Goal: Task Accomplishment & Management: Manage account settings

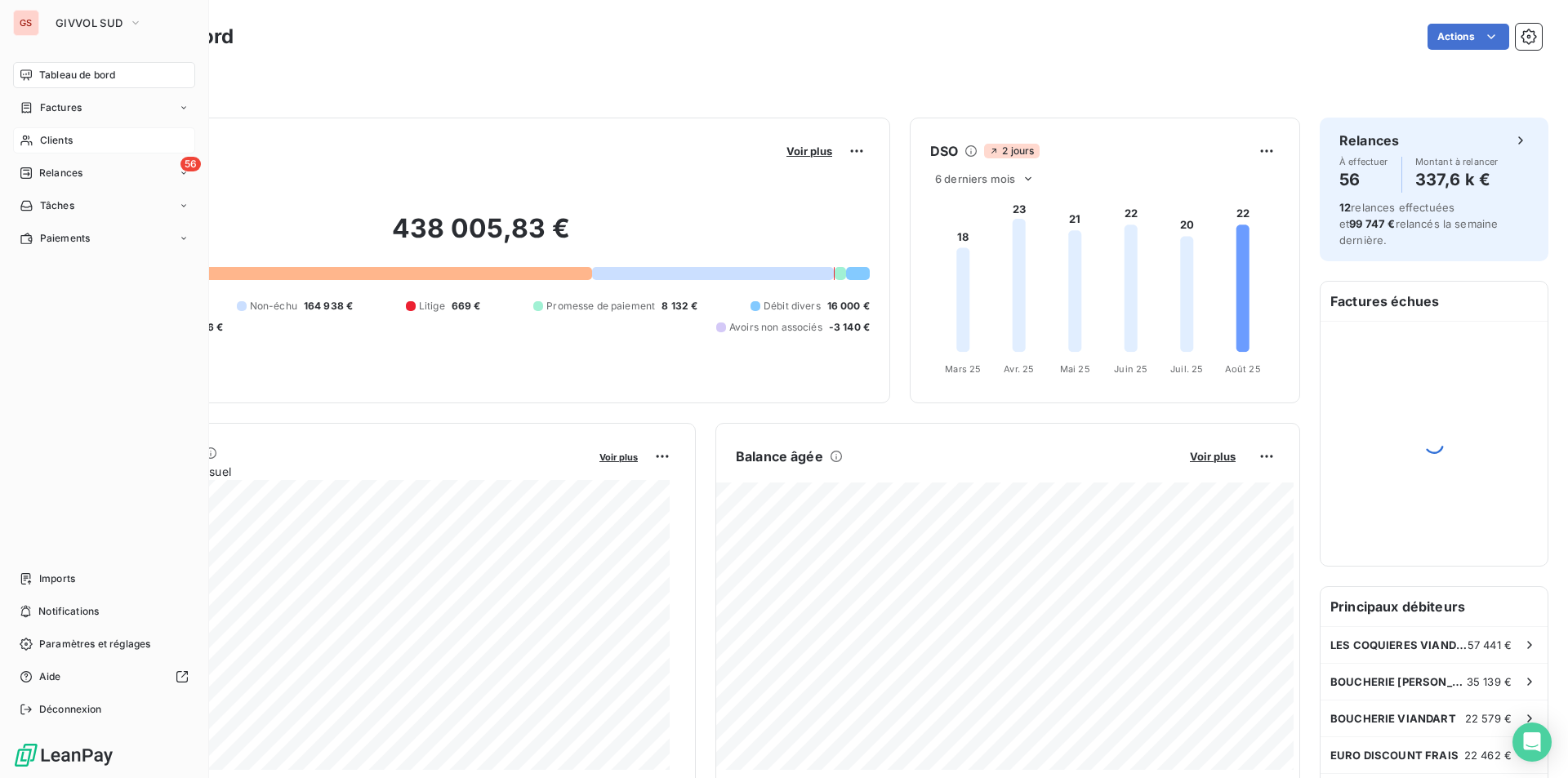
click at [78, 135] on div "Clients" at bounding box center [104, 140] width 182 height 26
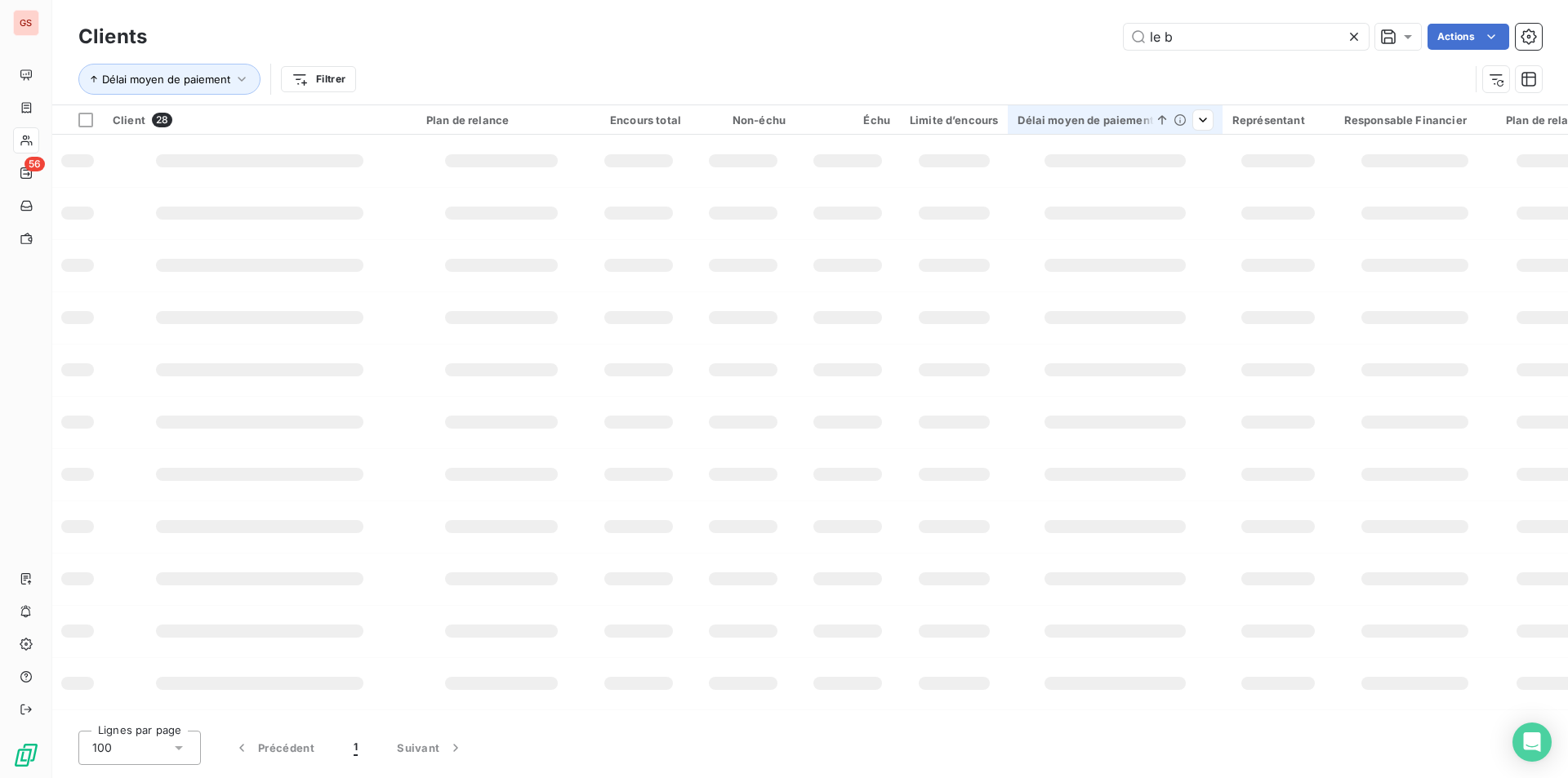
type input "le b"
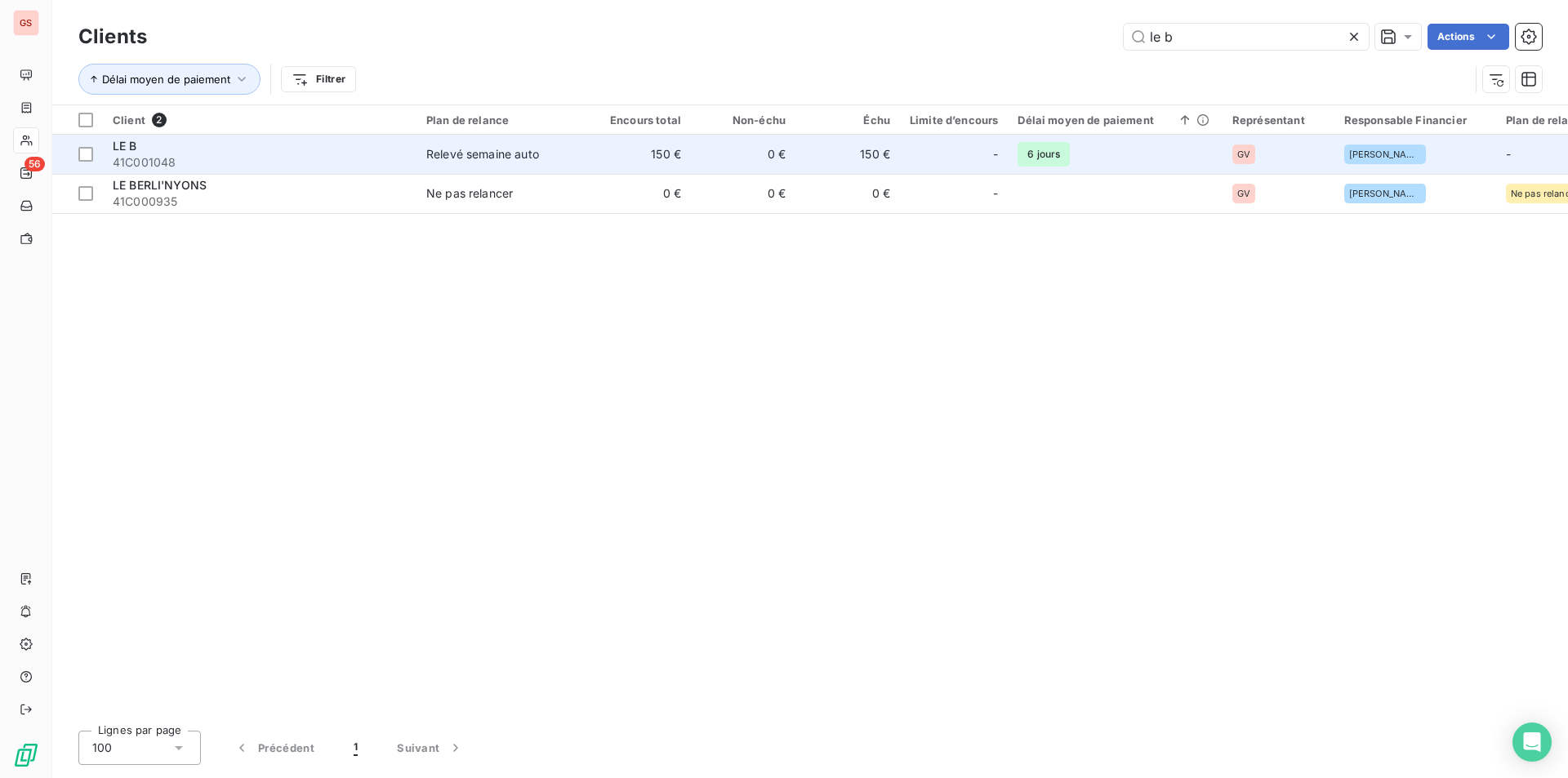
click at [180, 158] on span "41C001048" at bounding box center [259, 162] width 294 height 16
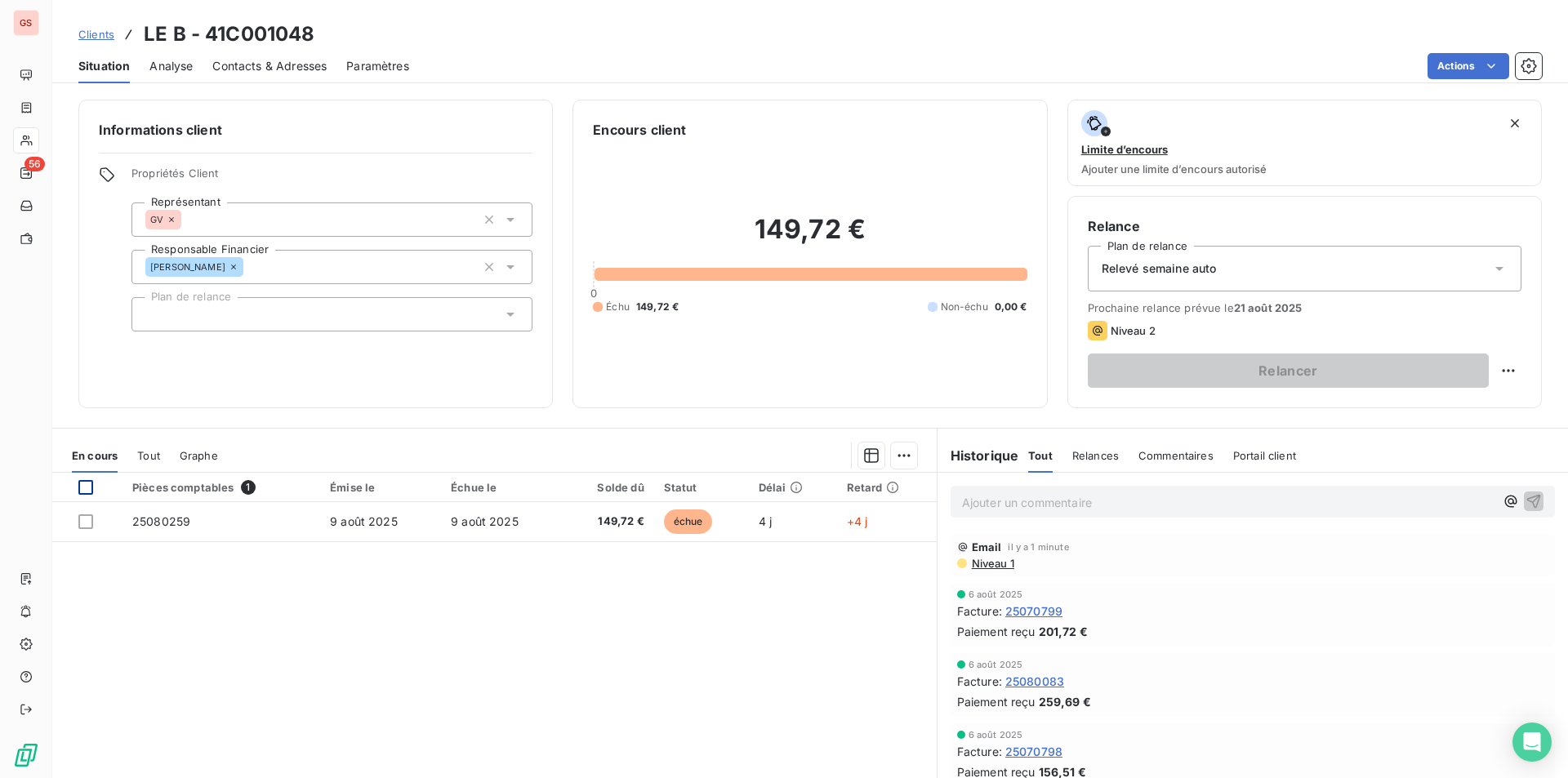
click at [81, 489] on div at bounding box center [85, 487] width 14 height 14
click at [899, 453] on html "GS 56 Clients LE B - 41C001048 Situation Analyse Contacts & Adresses Paramètres…" at bounding box center [784, 389] width 1568 height 778
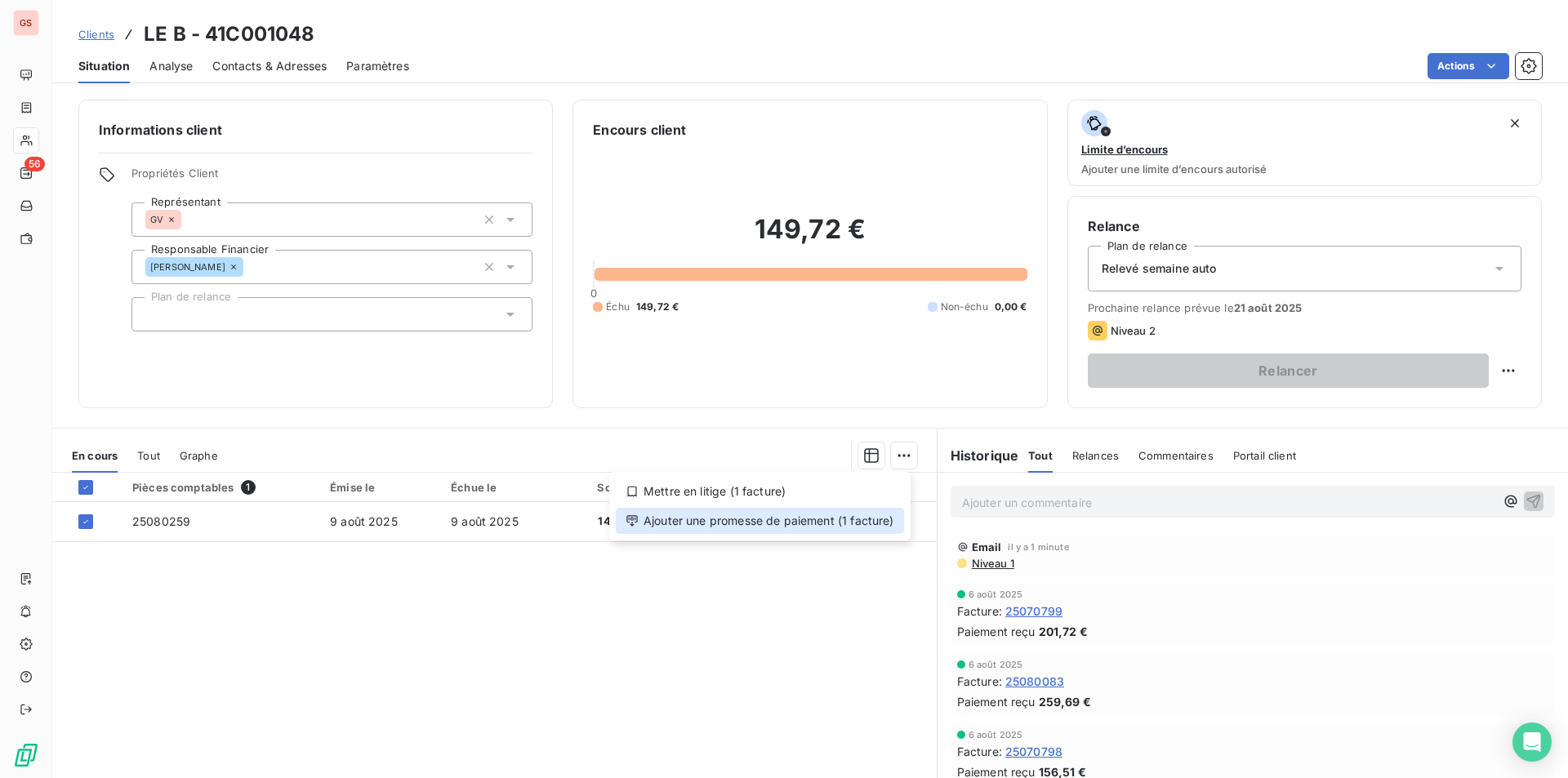
click at [859, 514] on div "Ajouter une promesse de paiement (1 facture)" at bounding box center [759, 521] width 288 height 26
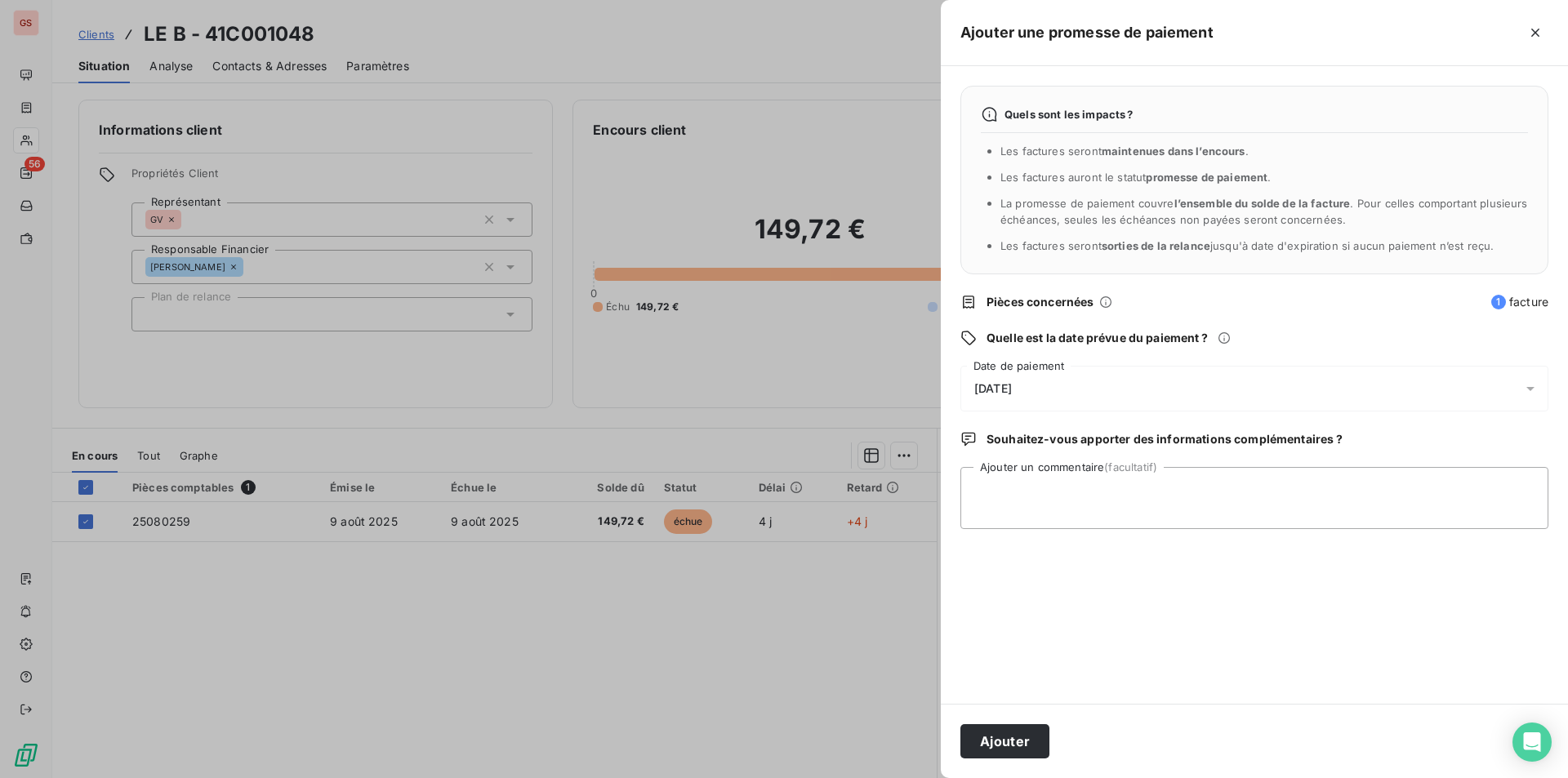
click at [1036, 380] on div "14/08/2025" at bounding box center [1254, 389] width 588 height 46
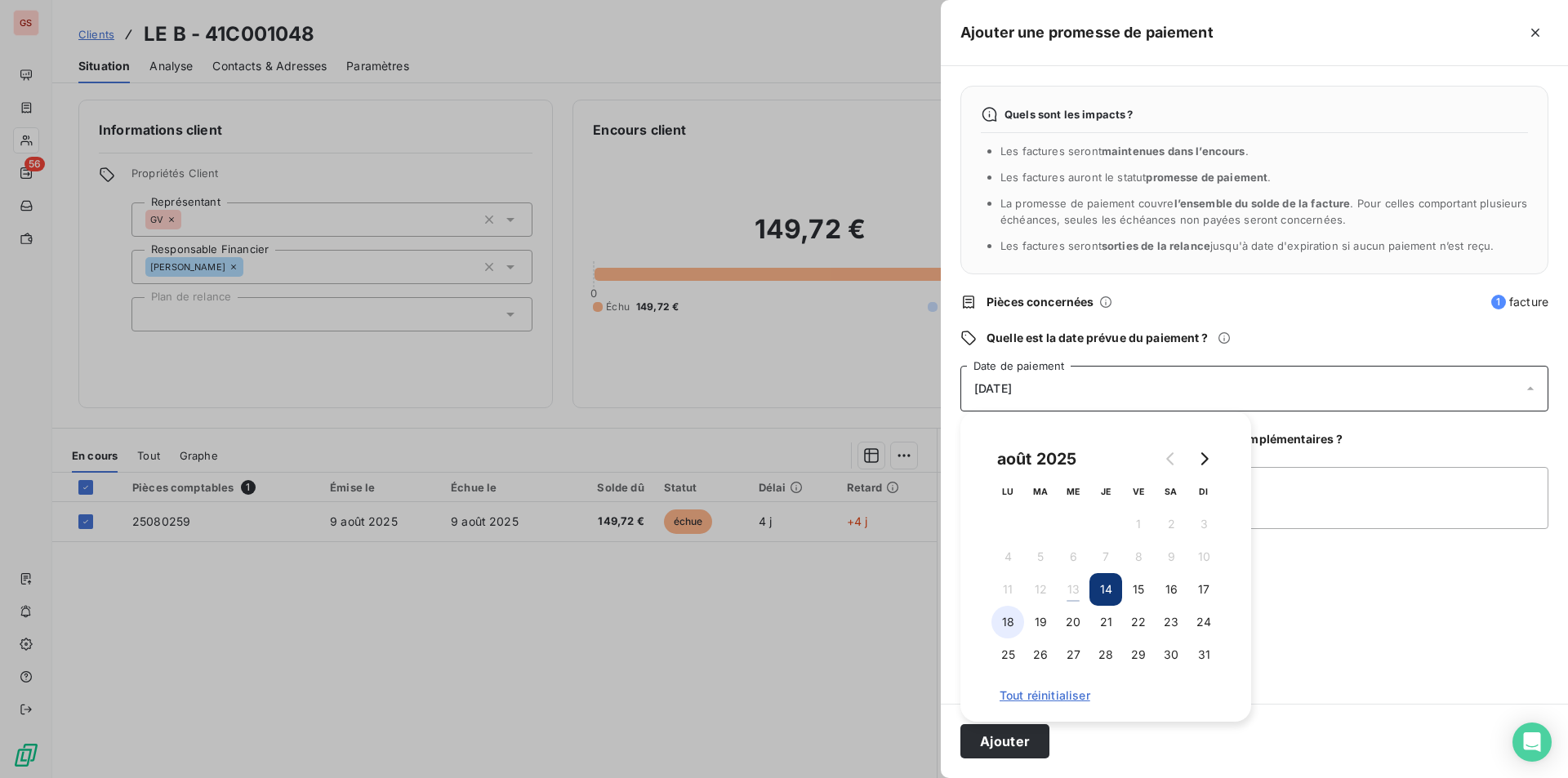
click at [998, 616] on button "18" at bounding box center [1008, 622] width 33 height 33
click at [1344, 515] on textarea "Ajouter un commentaire (facultatif)" at bounding box center [1254, 498] width 588 height 62
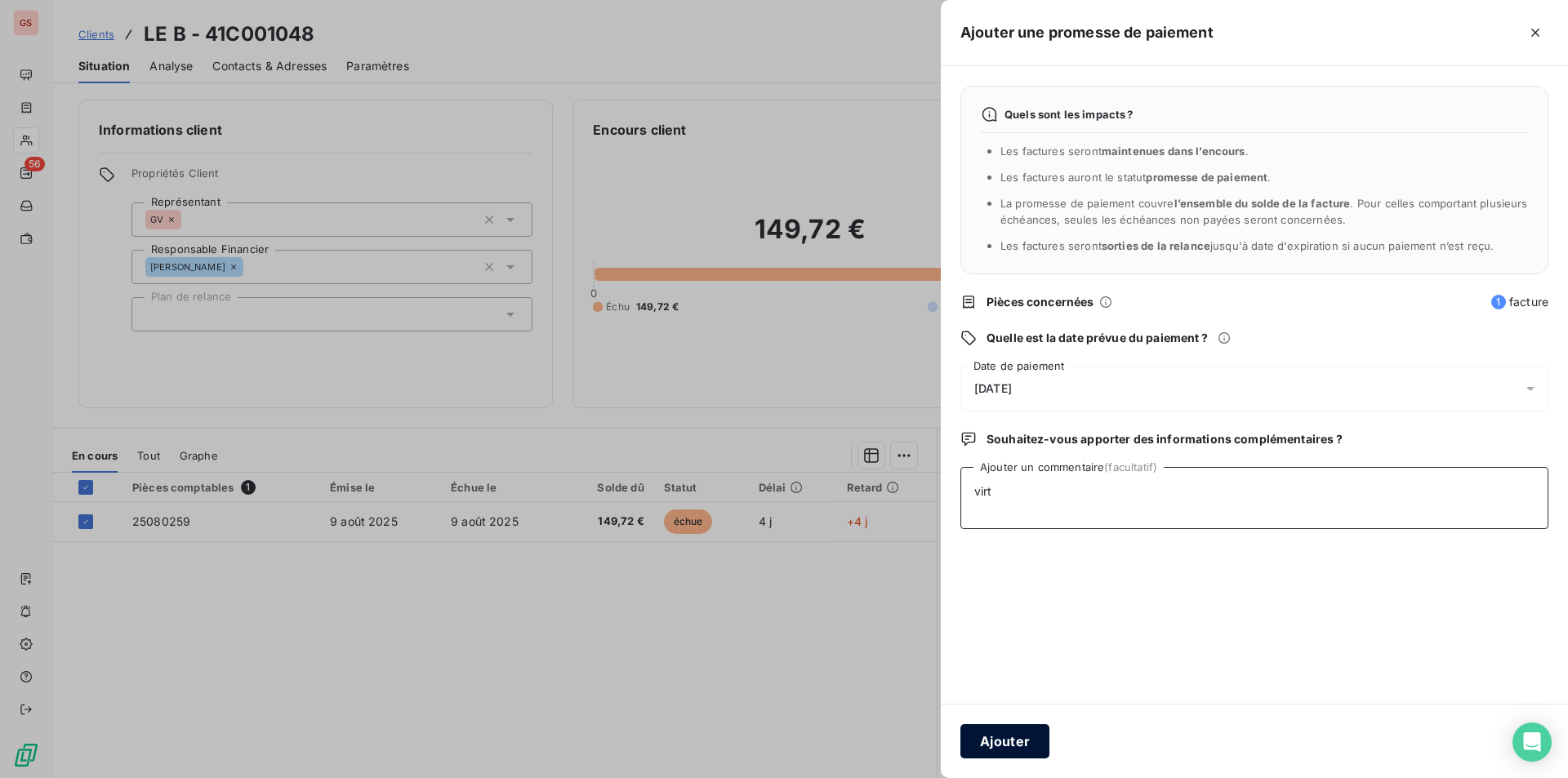
type textarea "virt"
click at [1006, 739] on button "Ajouter" at bounding box center [1005, 741] width 89 height 35
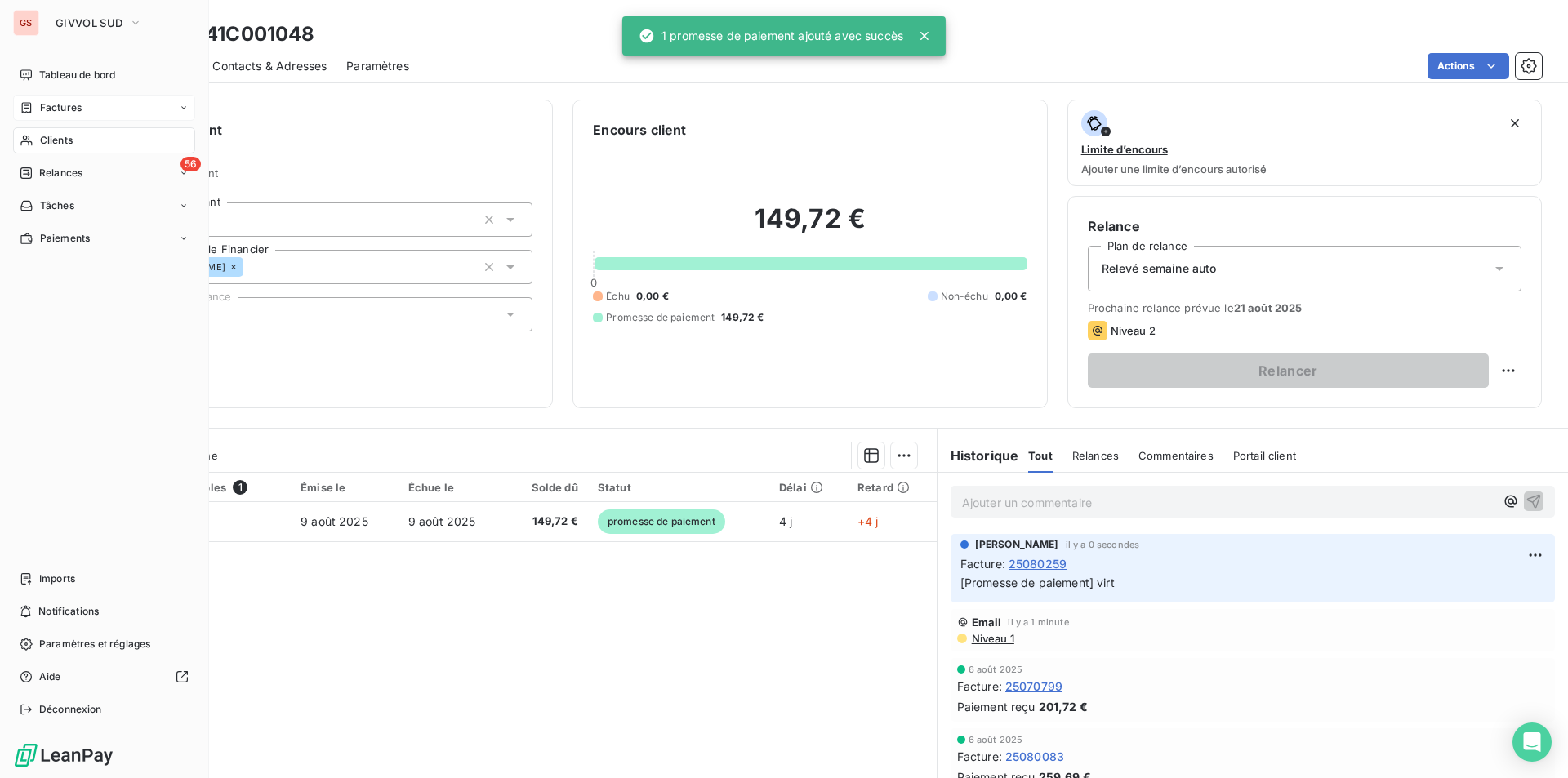
click at [40, 106] on span "Factures" at bounding box center [61, 107] width 41 height 14
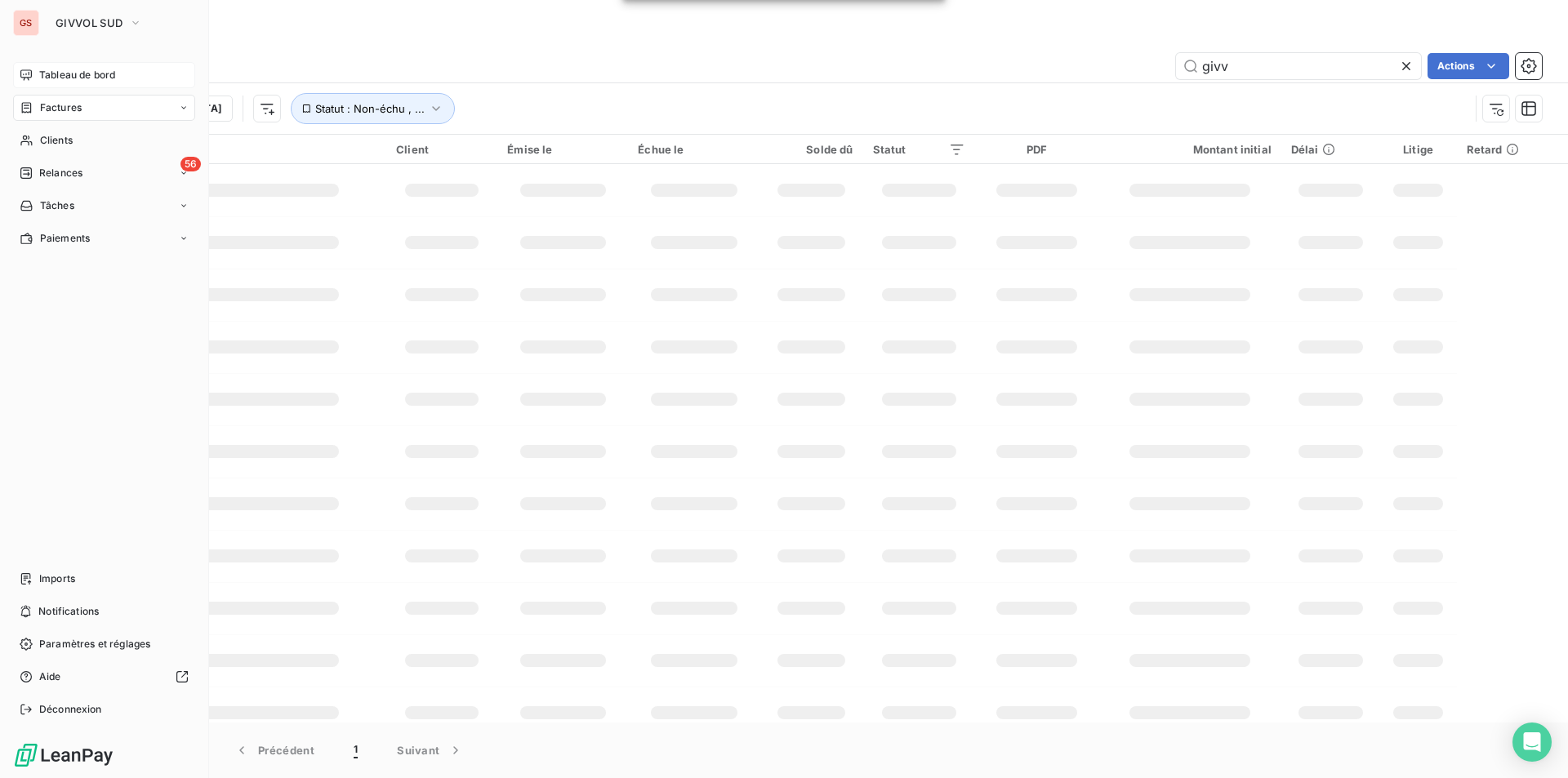
click at [74, 72] on span "Tableau de bord" at bounding box center [77, 74] width 76 height 14
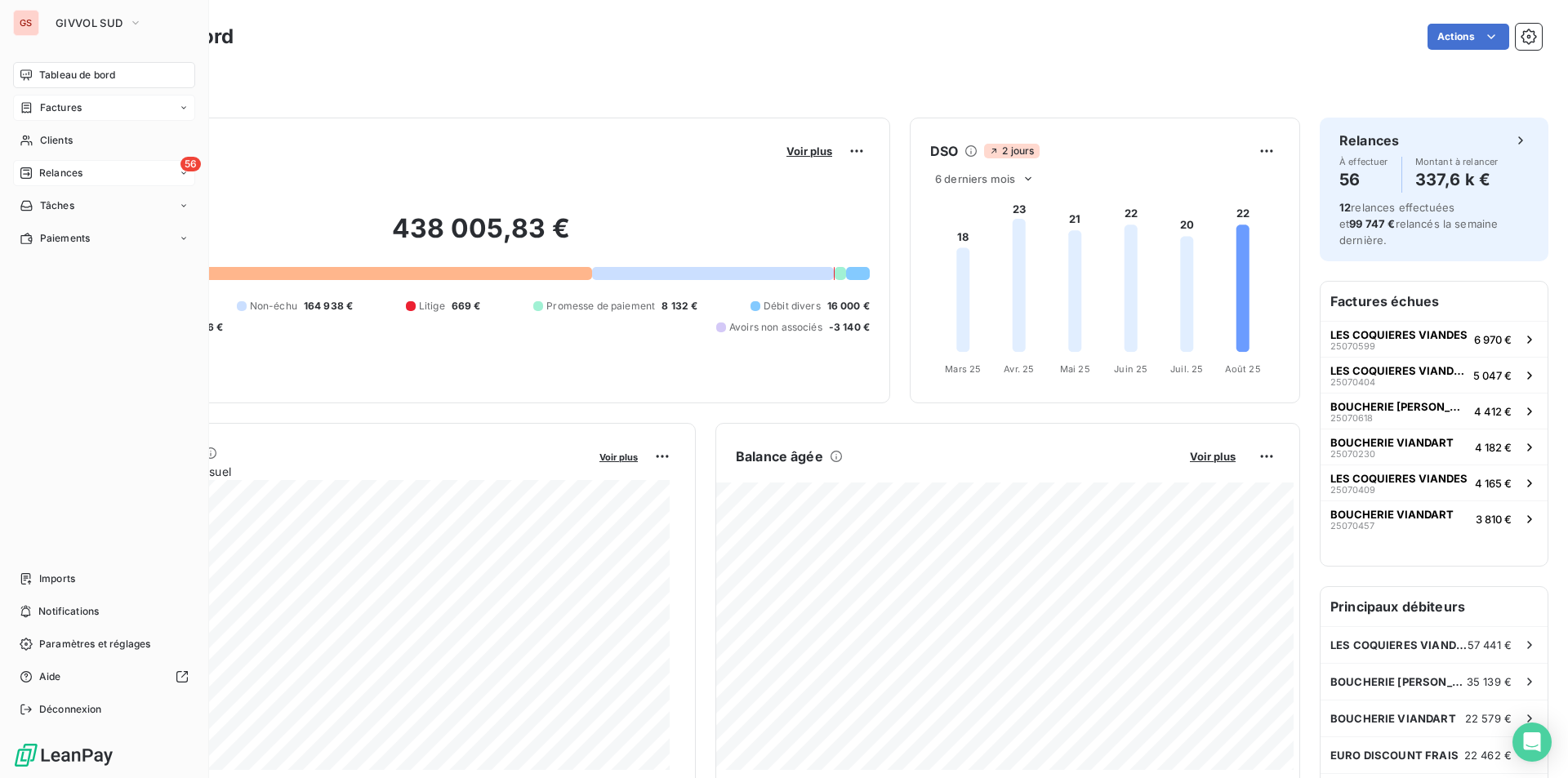
click at [71, 179] on span "Relances" at bounding box center [61, 172] width 43 height 14
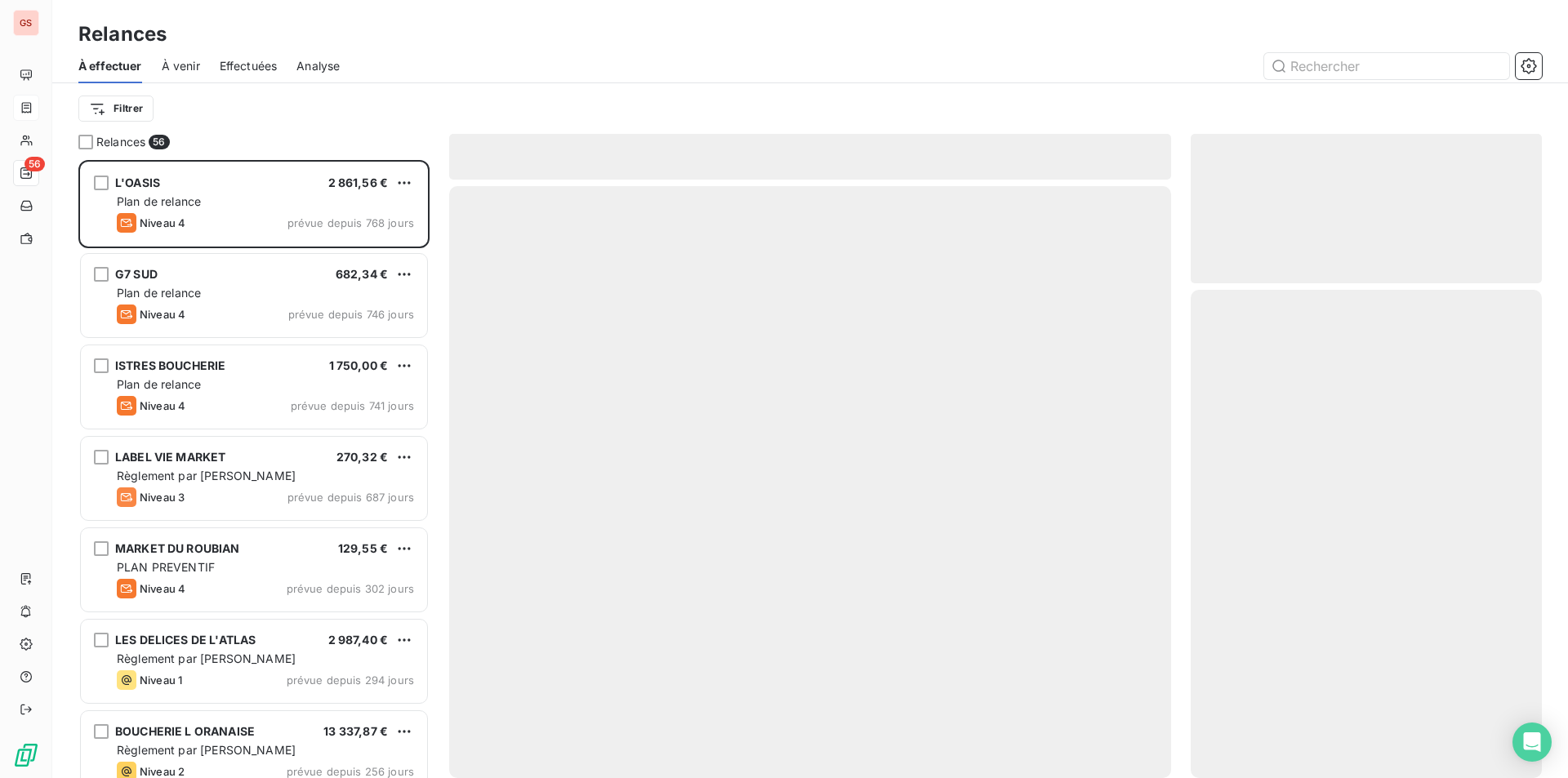
scroll to position [606, 339]
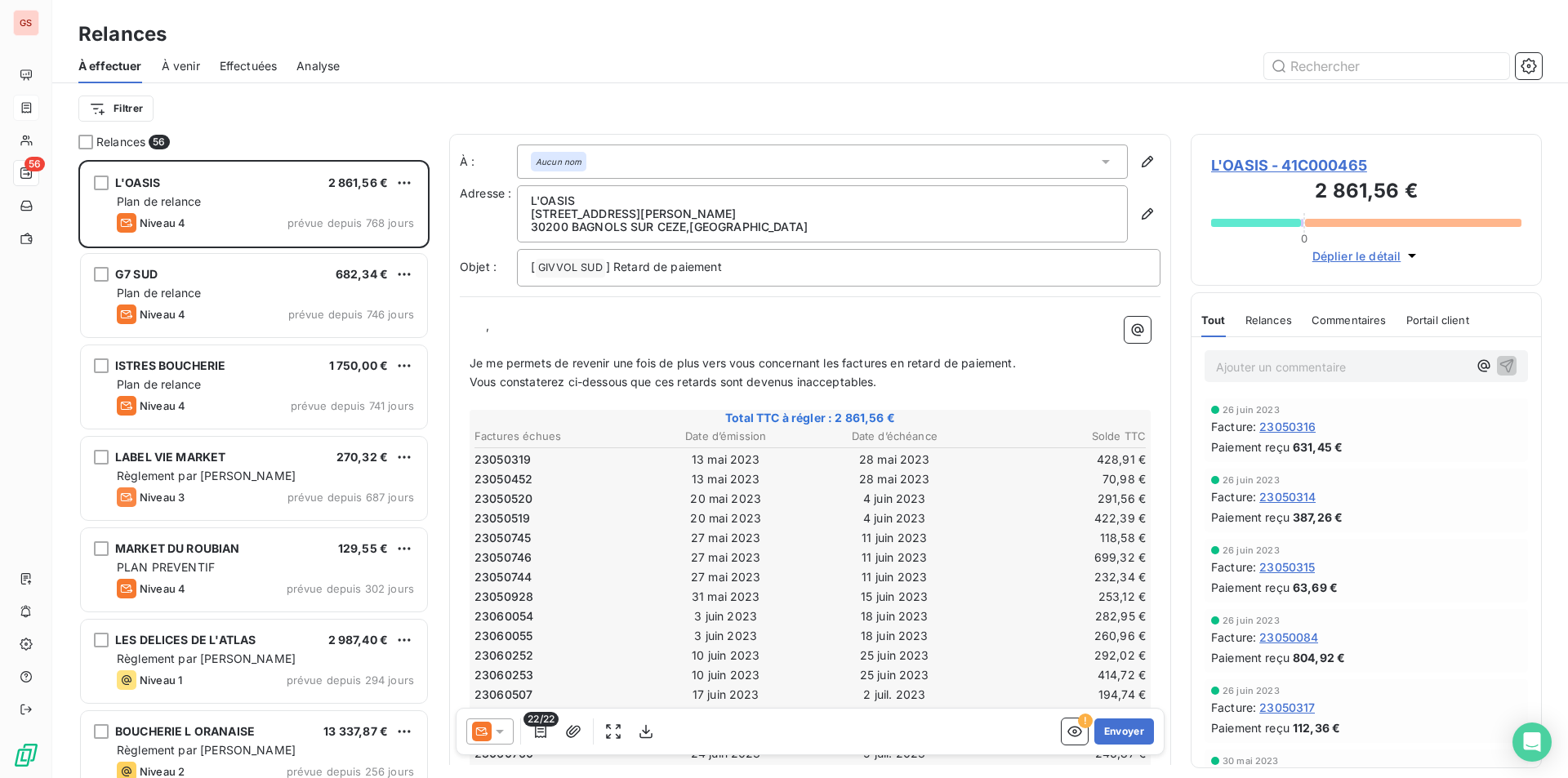
click at [234, 64] on span "Effectuées" at bounding box center [248, 65] width 58 height 16
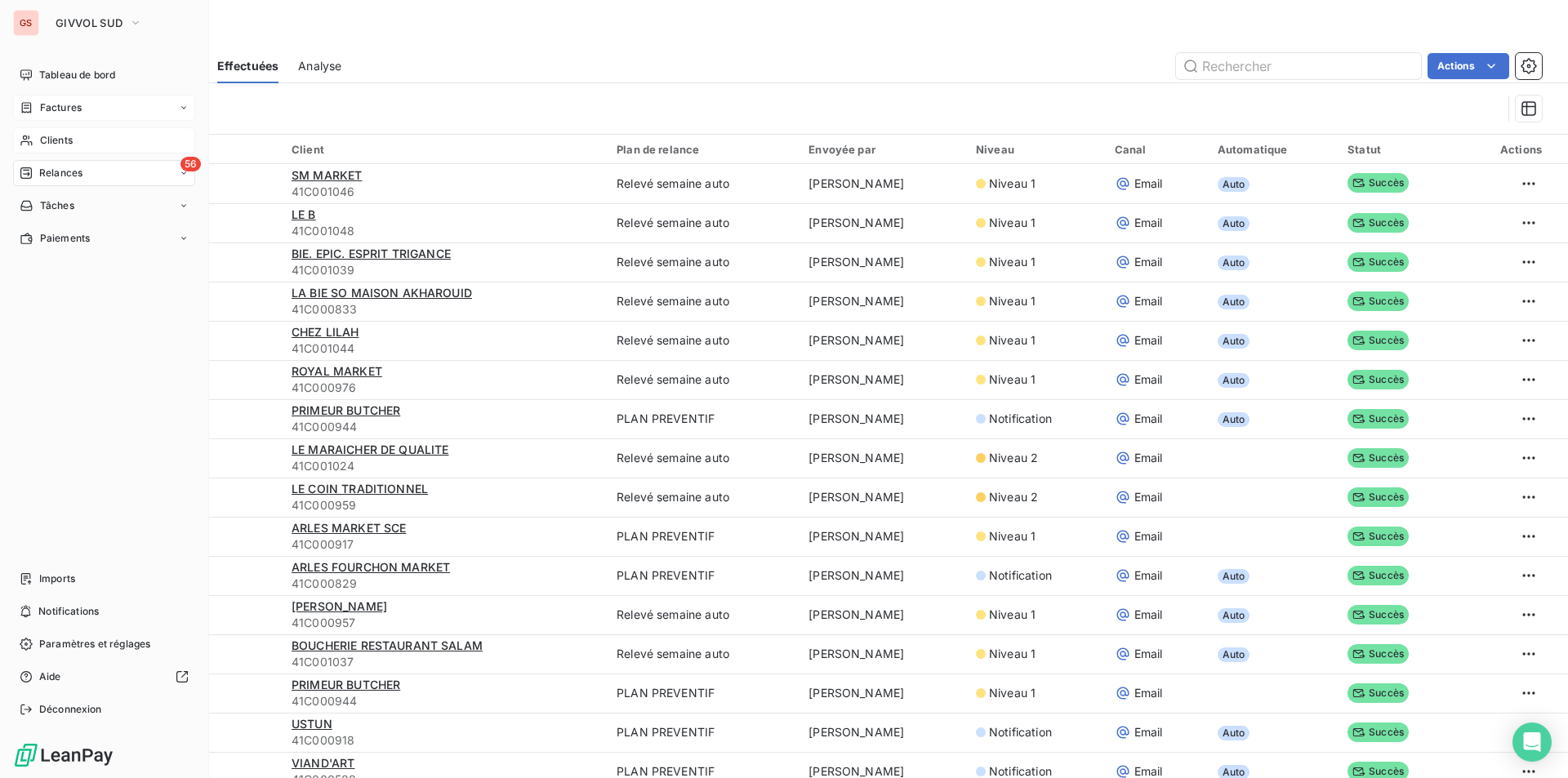
click at [44, 139] on span "Clients" at bounding box center [57, 140] width 33 height 14
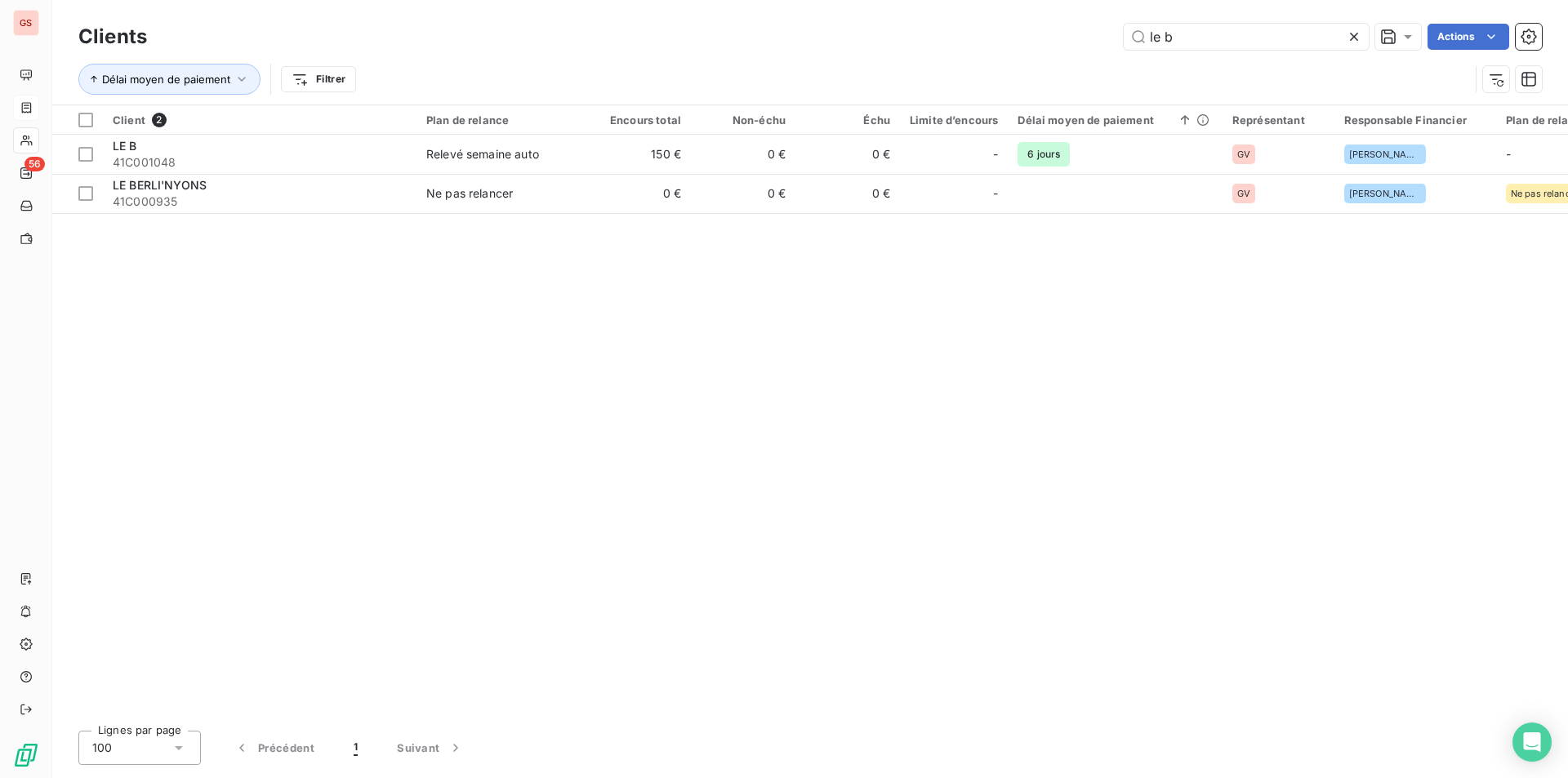
drag, startPoint x: 1214, startPoint y: 35, endPoint x: 925, endPoint y: 13, distance: 289.8
click at [925, 13] on div "Clients le b Actions Délai moyen de paiement Filtrer" at bounding box center [810, 52] width 1515 height 105
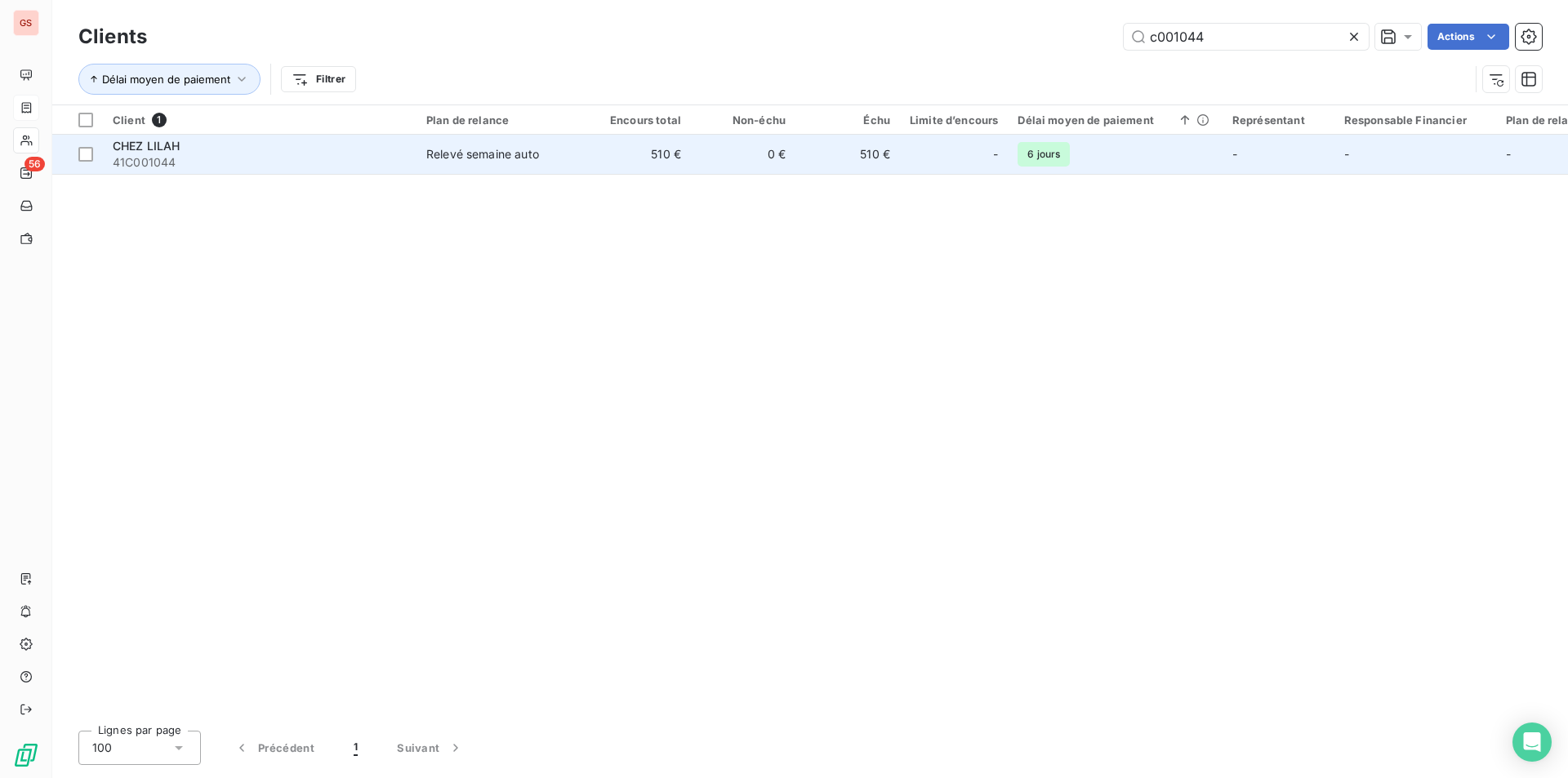
type input "c001044"
click at [186, 168] on span "41C001044" at bounding box center [259, 162] width 294 height 16
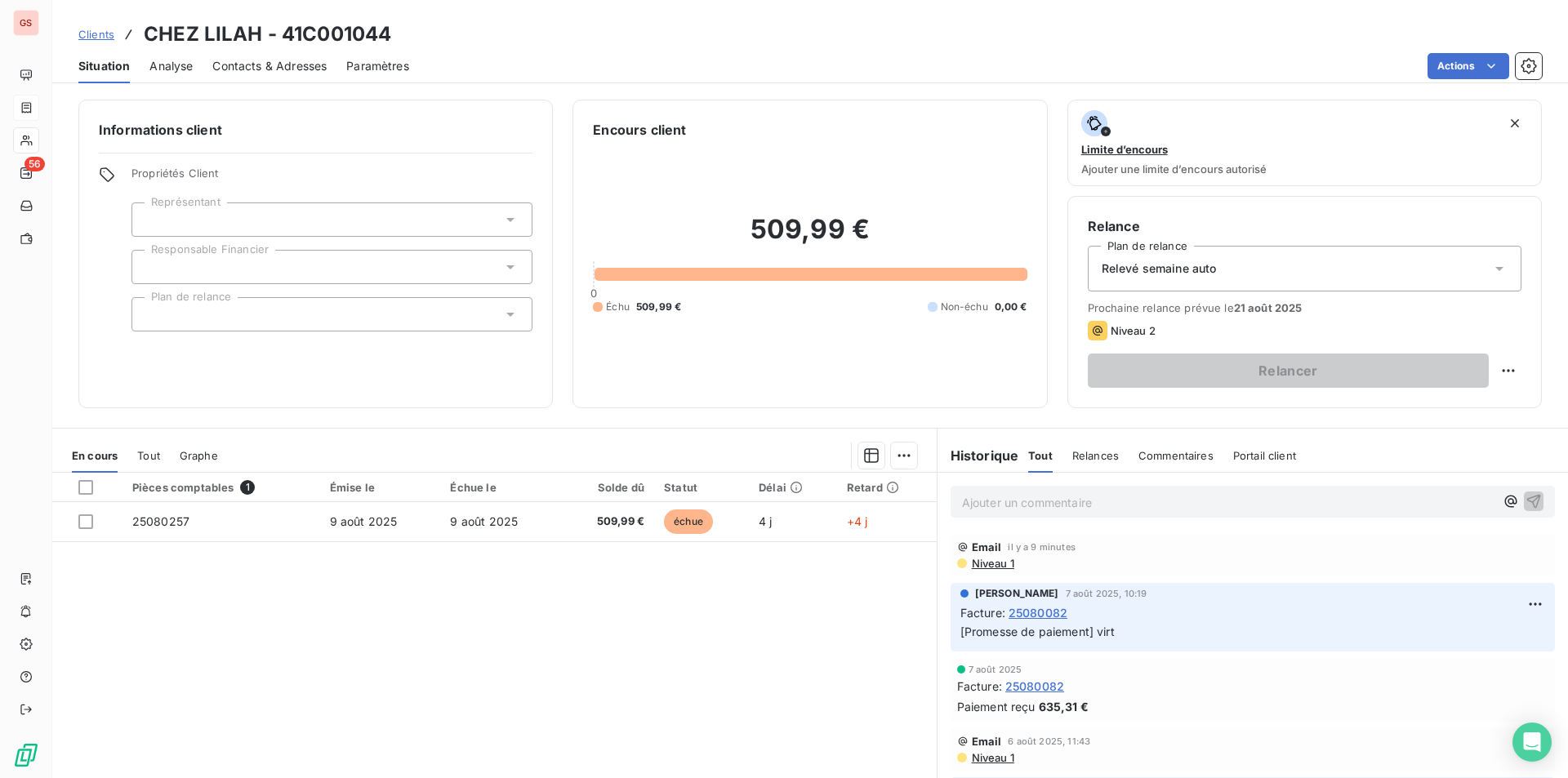
click at [74, 487] on th at bounding box center [87, 487] width 70 height 30
click at [82, 491] on div at bounding box center [85, 487] width 14 height 14
click at [898, 455] on html "GS 56 Clients CHEZ LILAH - 41C001044 Situation Analyse Contacts & Adresses Para…" at bounding box center [784, 389] width 1568 height 778
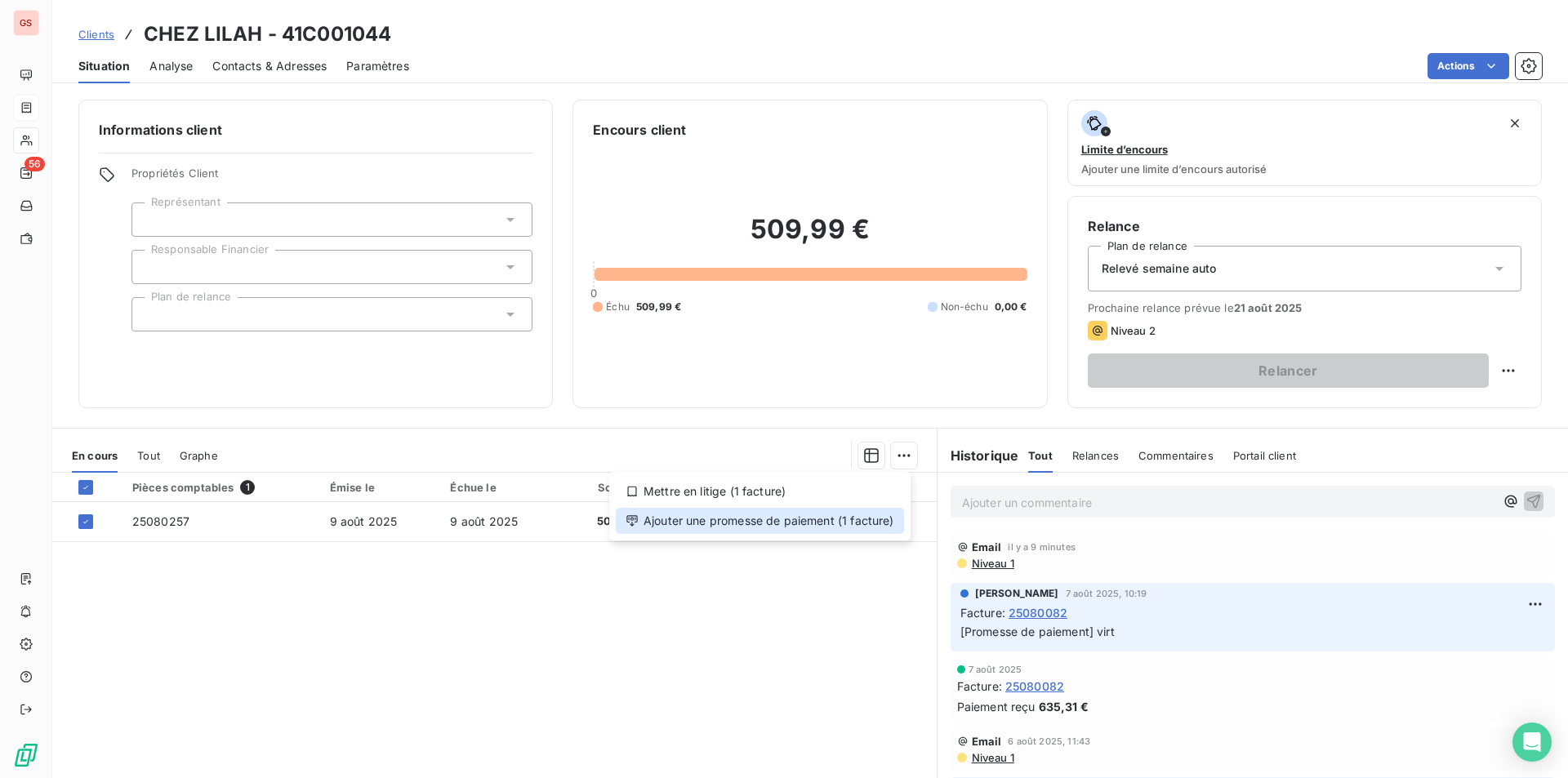
click at [827, 525] on div "Ajouter une promesse de paiement (1 facture)" at bounding box center [759, 521] width 288 height 26
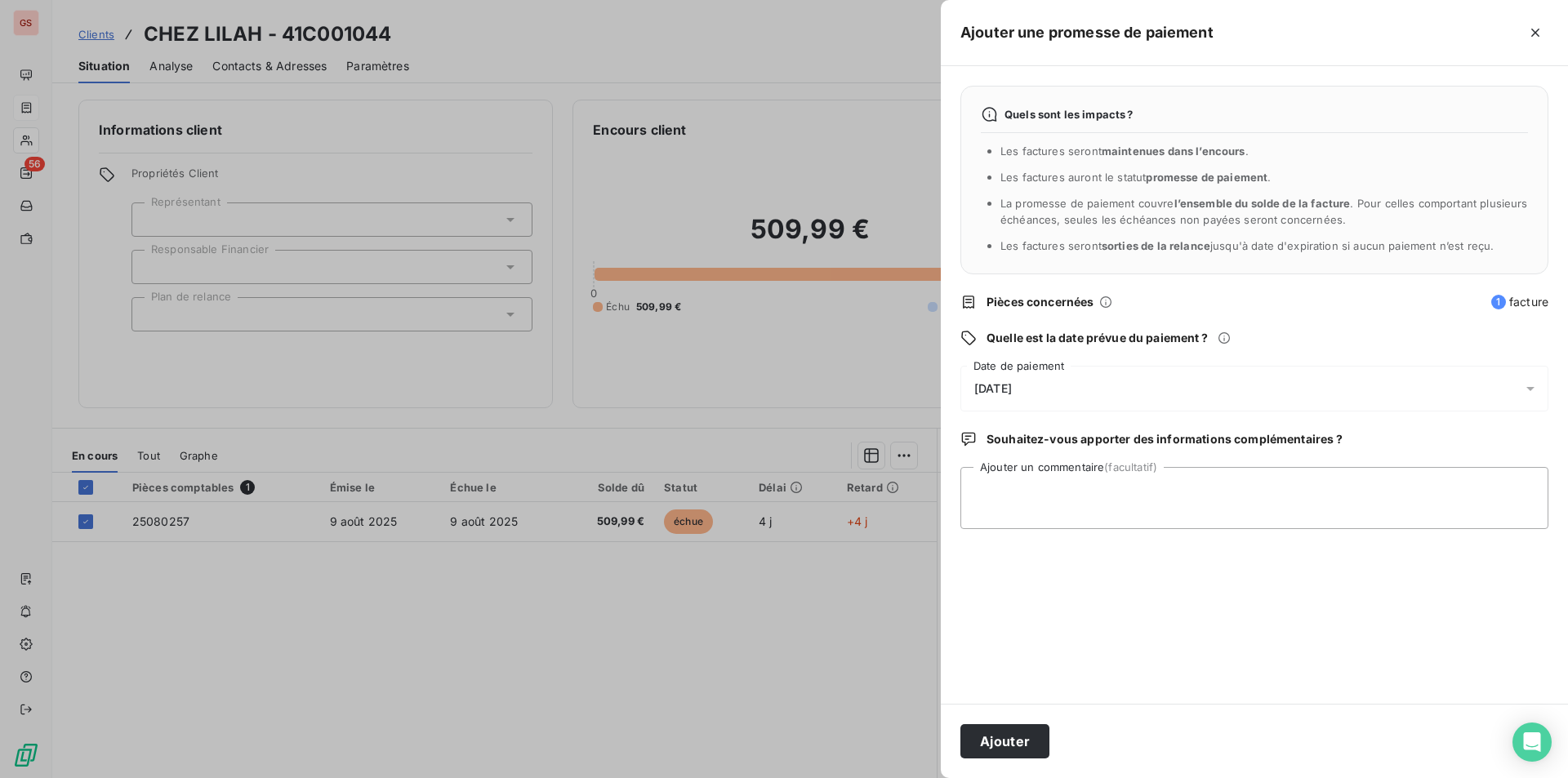
click at [1073, 385] on div "[DATE]" at bounding box center [1254, 389] width 588 height 46
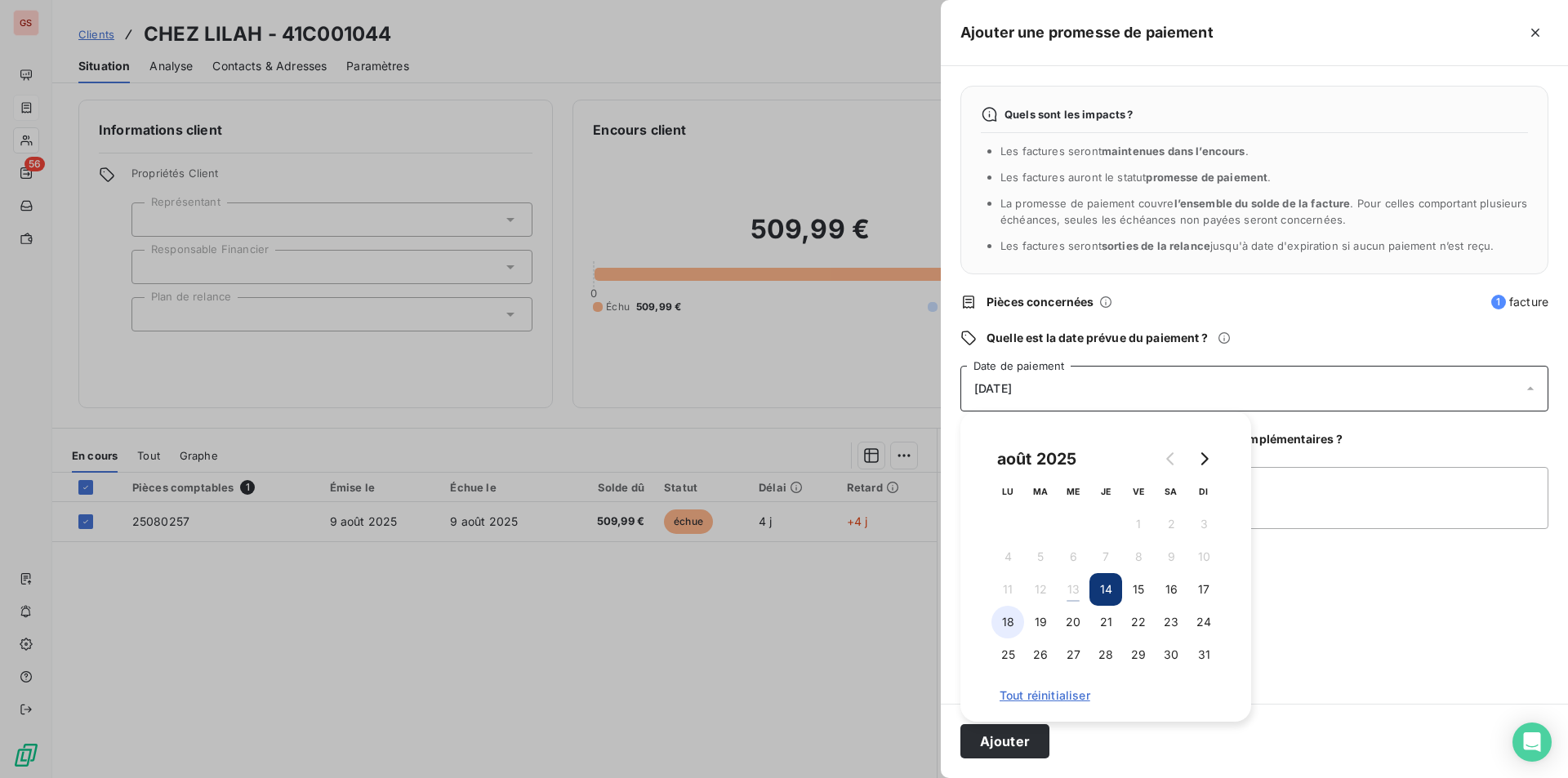
click at [1009, 621] on button "18" at bounding box center [1008, 622] width 33 height 33
click at [1370, 506] on textarea "Ajouter un commentaire (facultatif)" at bounding box center [1254, 498] width 588 height 62
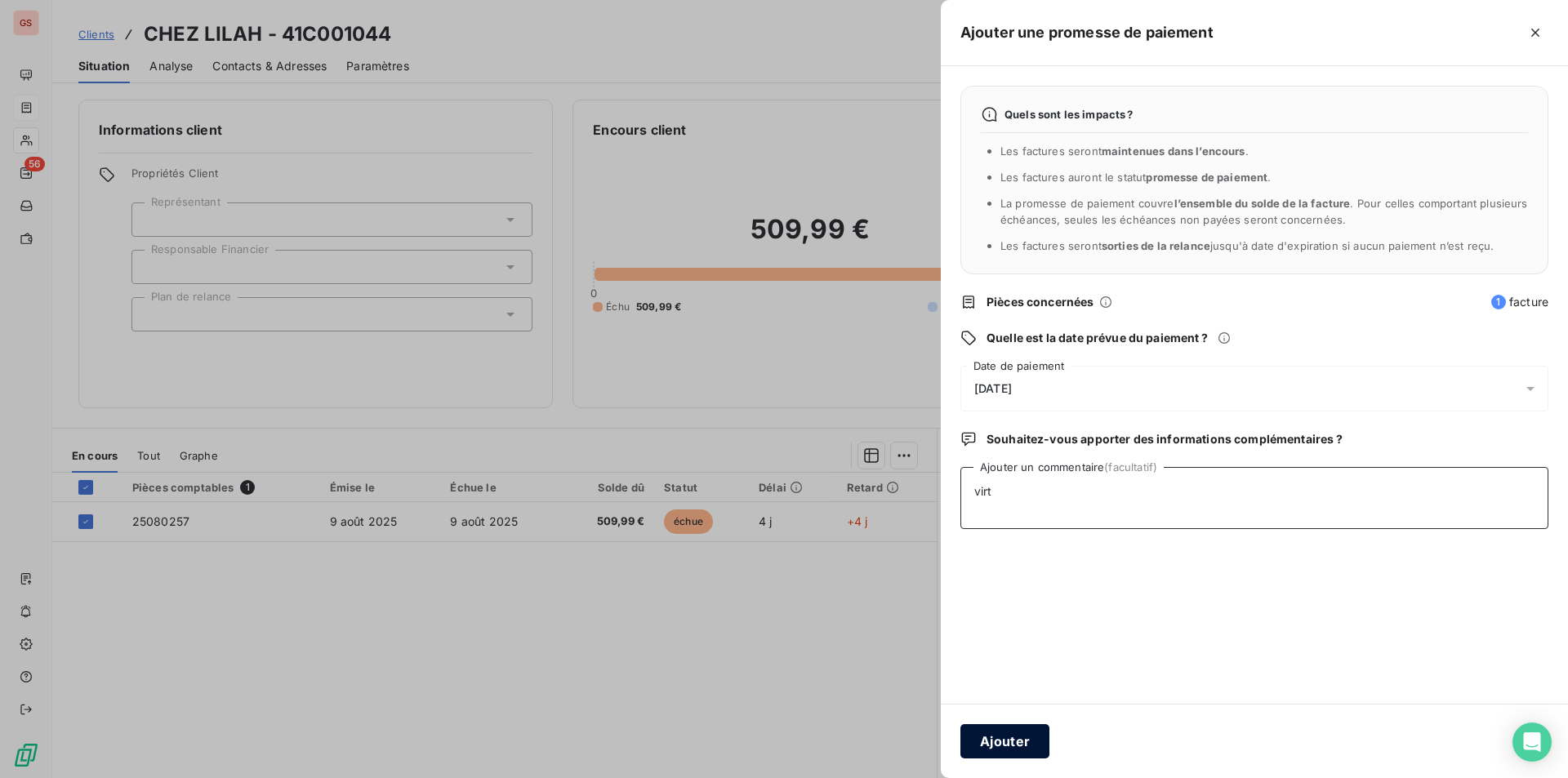
type textarea "virt"
click at [1003, 739] on button "Ajouter" at bounding box center [1005, 741] width 89 height 35
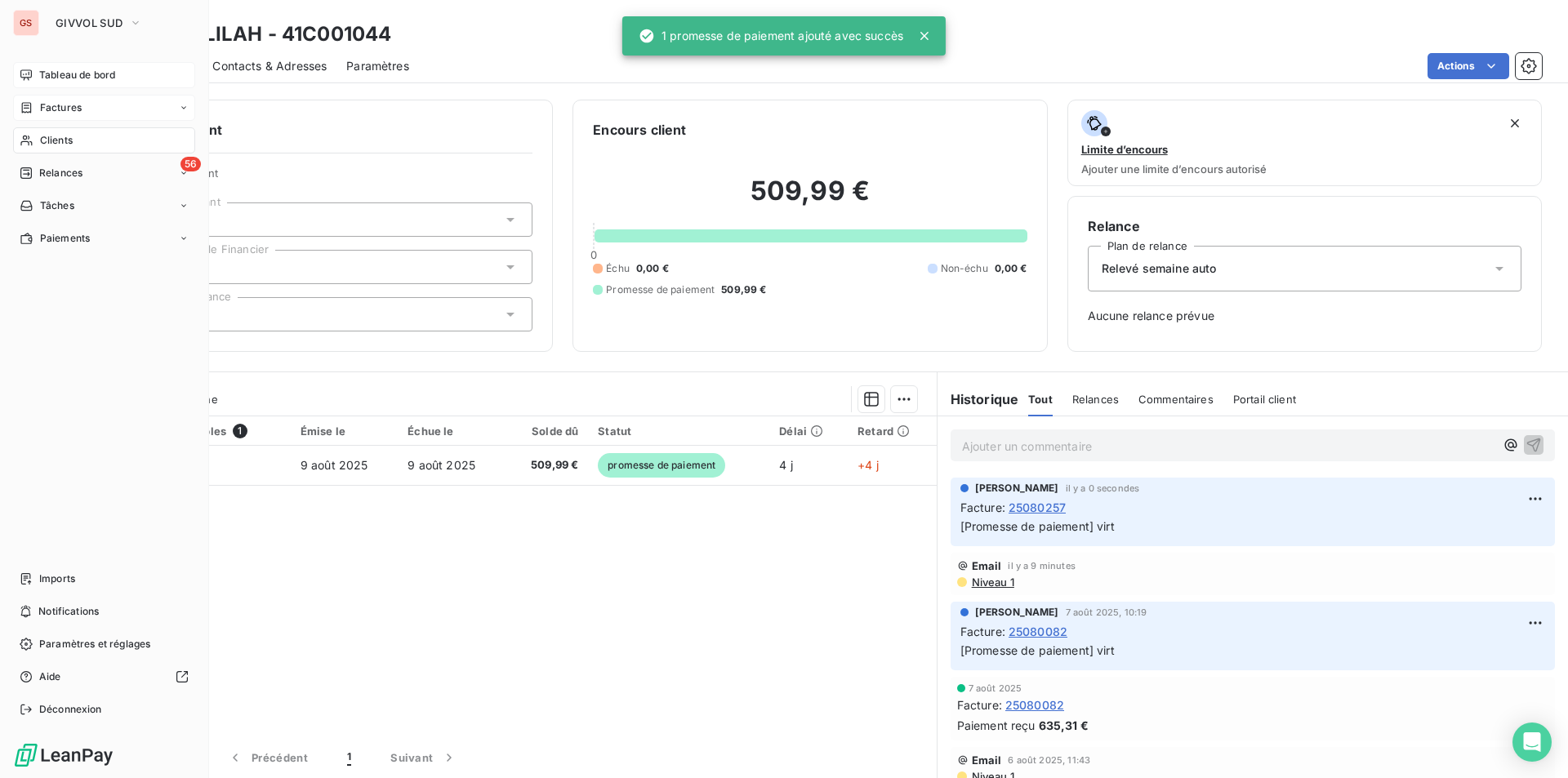
click at [55, 71] on span "Tableau de bord" at bounding box center [77, 74] width 76 height 14
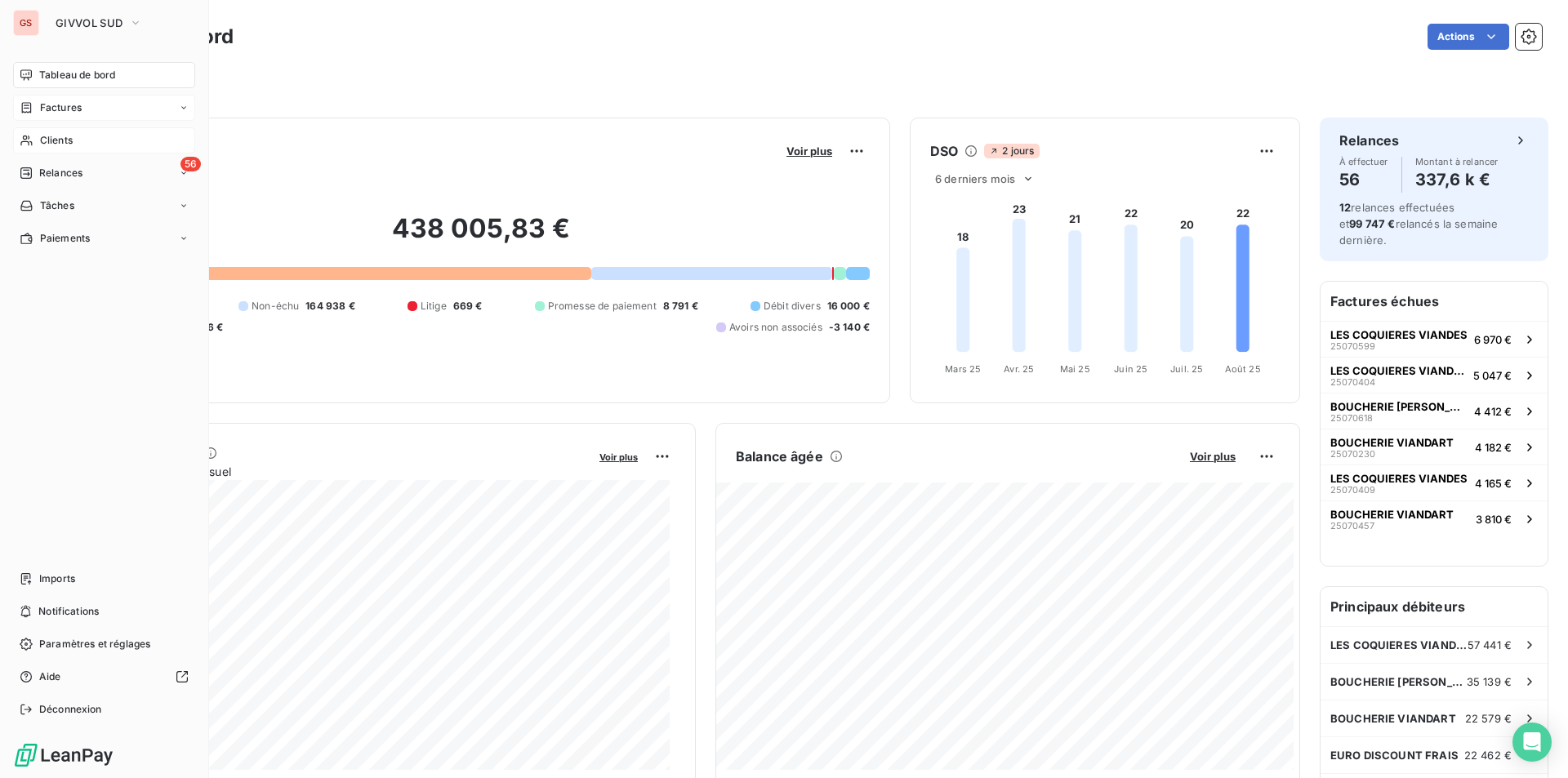
click at [65, 108] on span "Factures" at bounding box center [61, 107] width 41 height 14
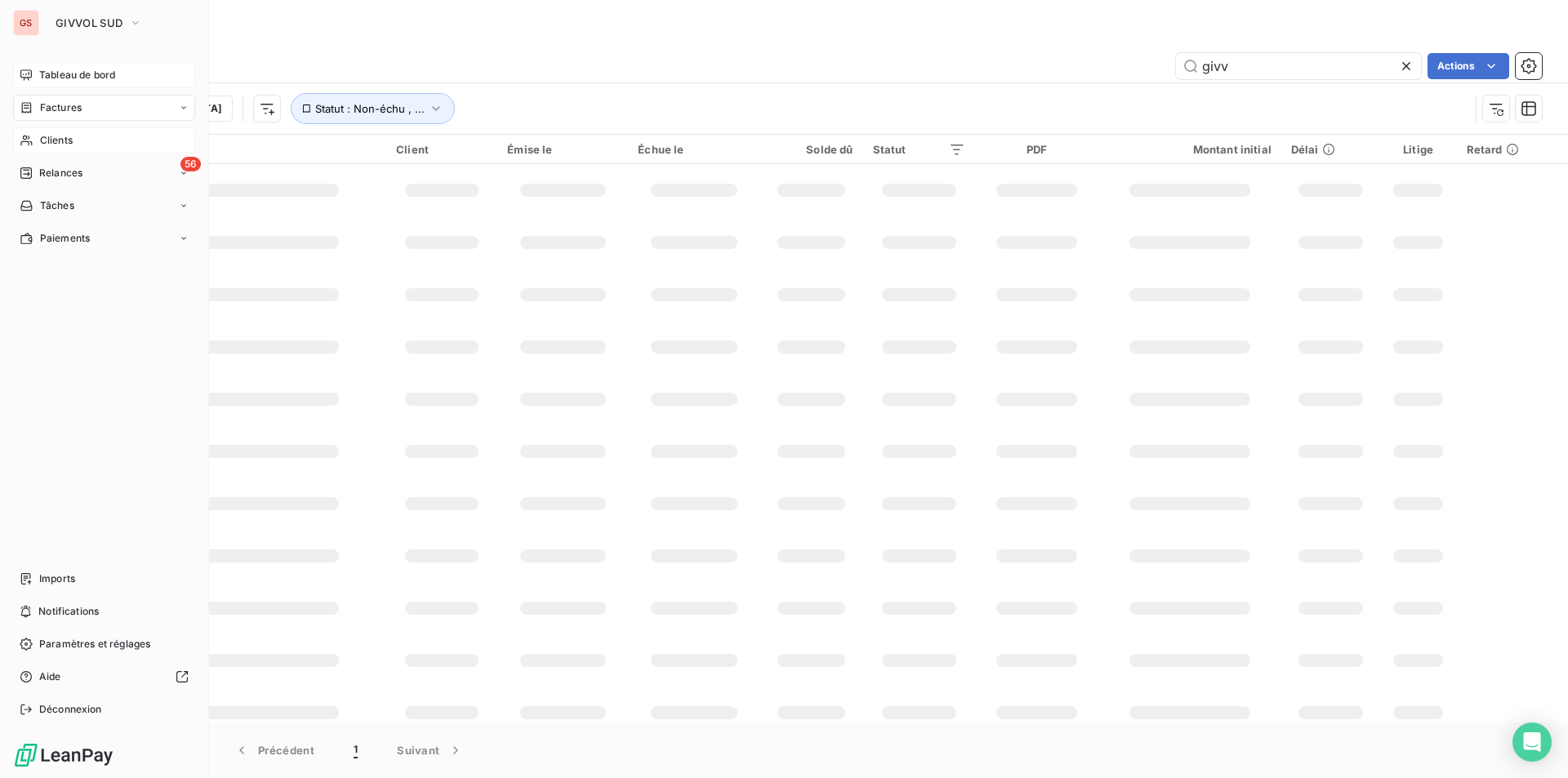
click at [67, 40] on div "GS GIVVOL SUD Tableau de bord Factures Clients 56 Relances Tâches Paiements Imp…" at bounding box center [104, 389] width 209 height 778
click at [78, 31] on button "GIVVOL SUD" at bounding box center [99, 22] width 106 height 26
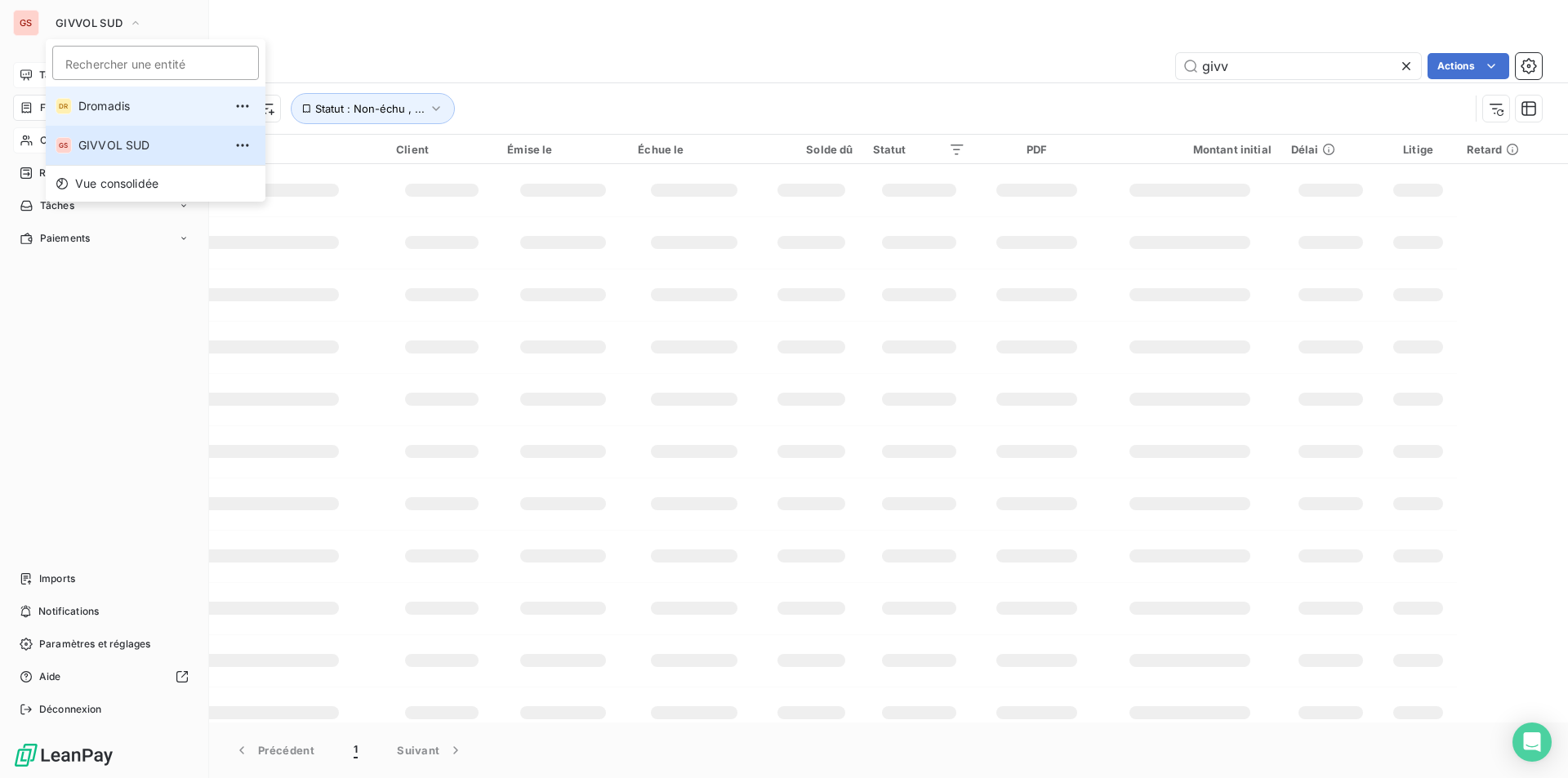
click at [107, 107] on span "Dromadis" at bounding box center [150, 106] width 144 height 16
type input "n0001155"
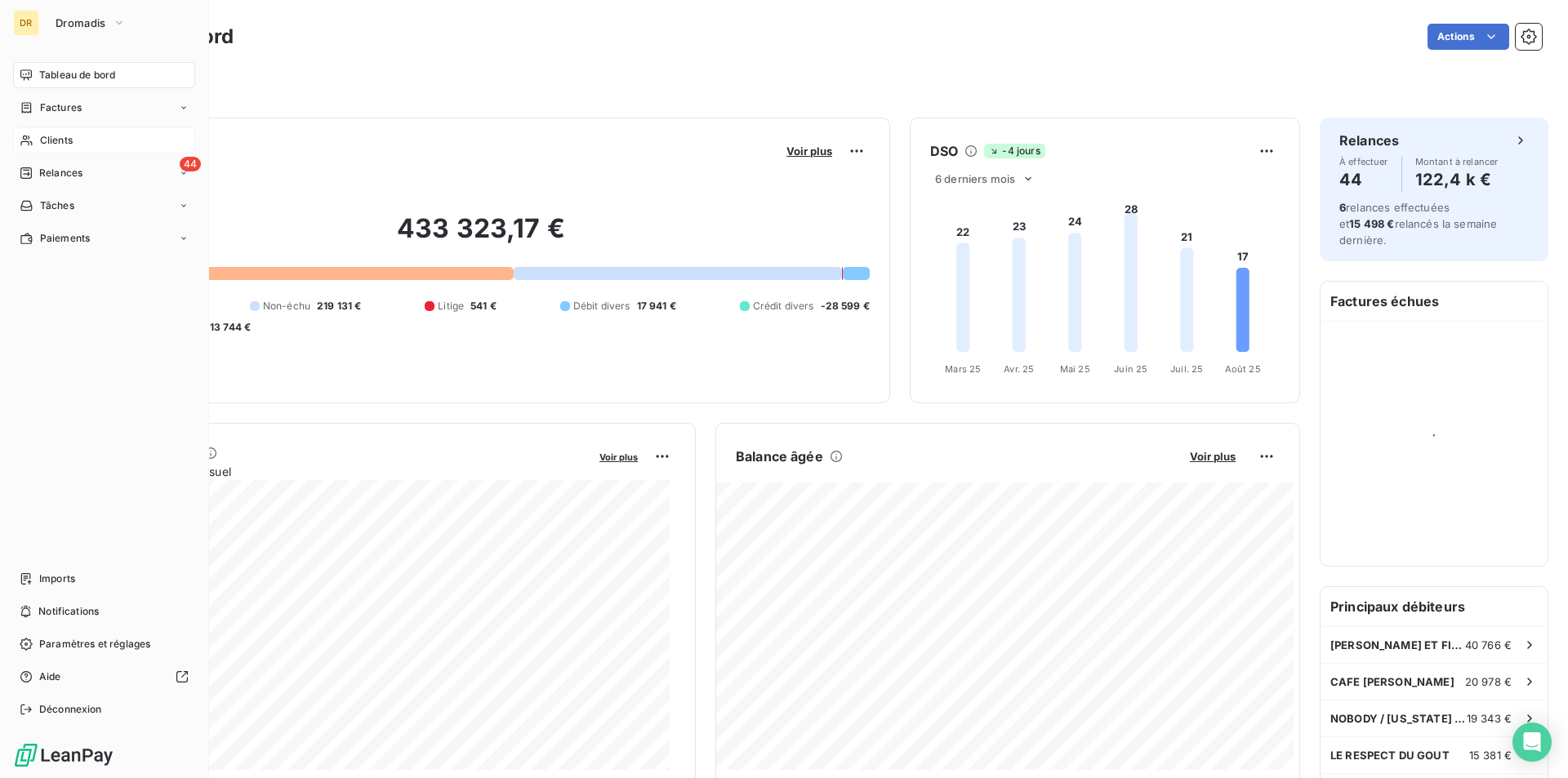
click at [63, 134] on span "Clients" at bounding box center [57, 140] width 33 height 14
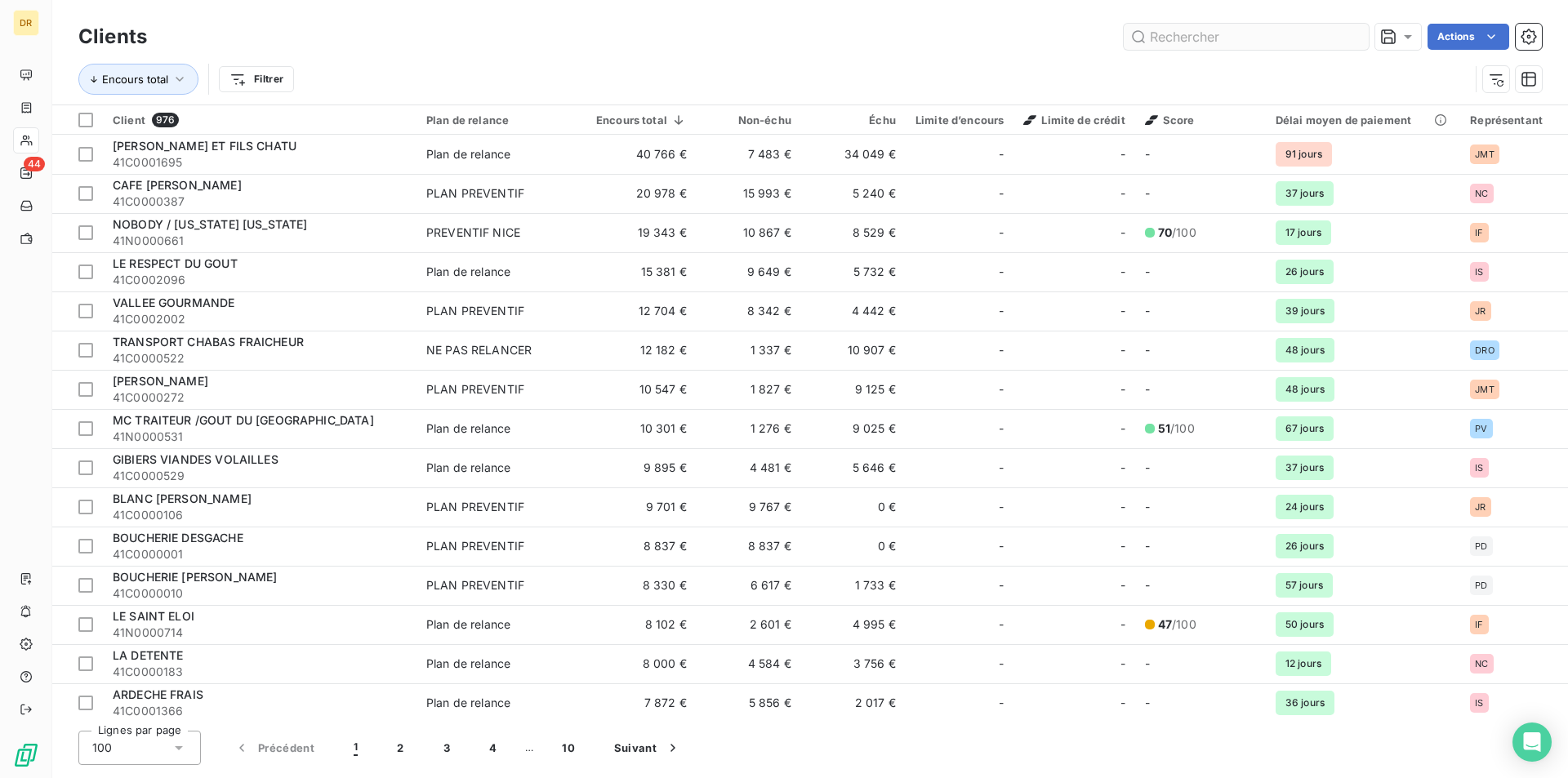
click at [1181, 26] on input "text" at bounding box center [1246, 37] width 244 height 26
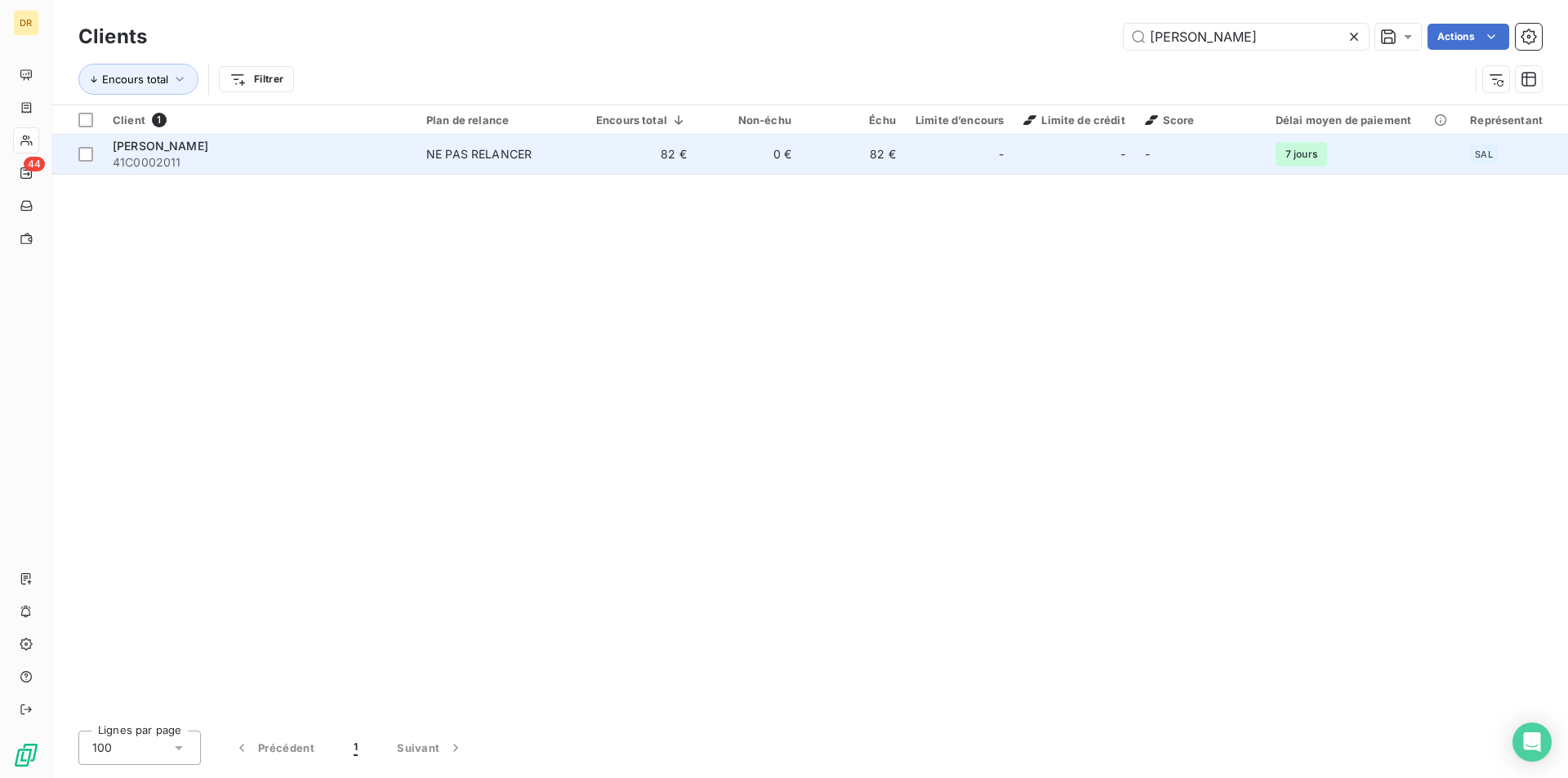
type input "[PERSON_NAME]"
click at [383, 173] on td "[PERSON_NAME] 41C0002011" at bounding box center [260, 154] width 314 height 39
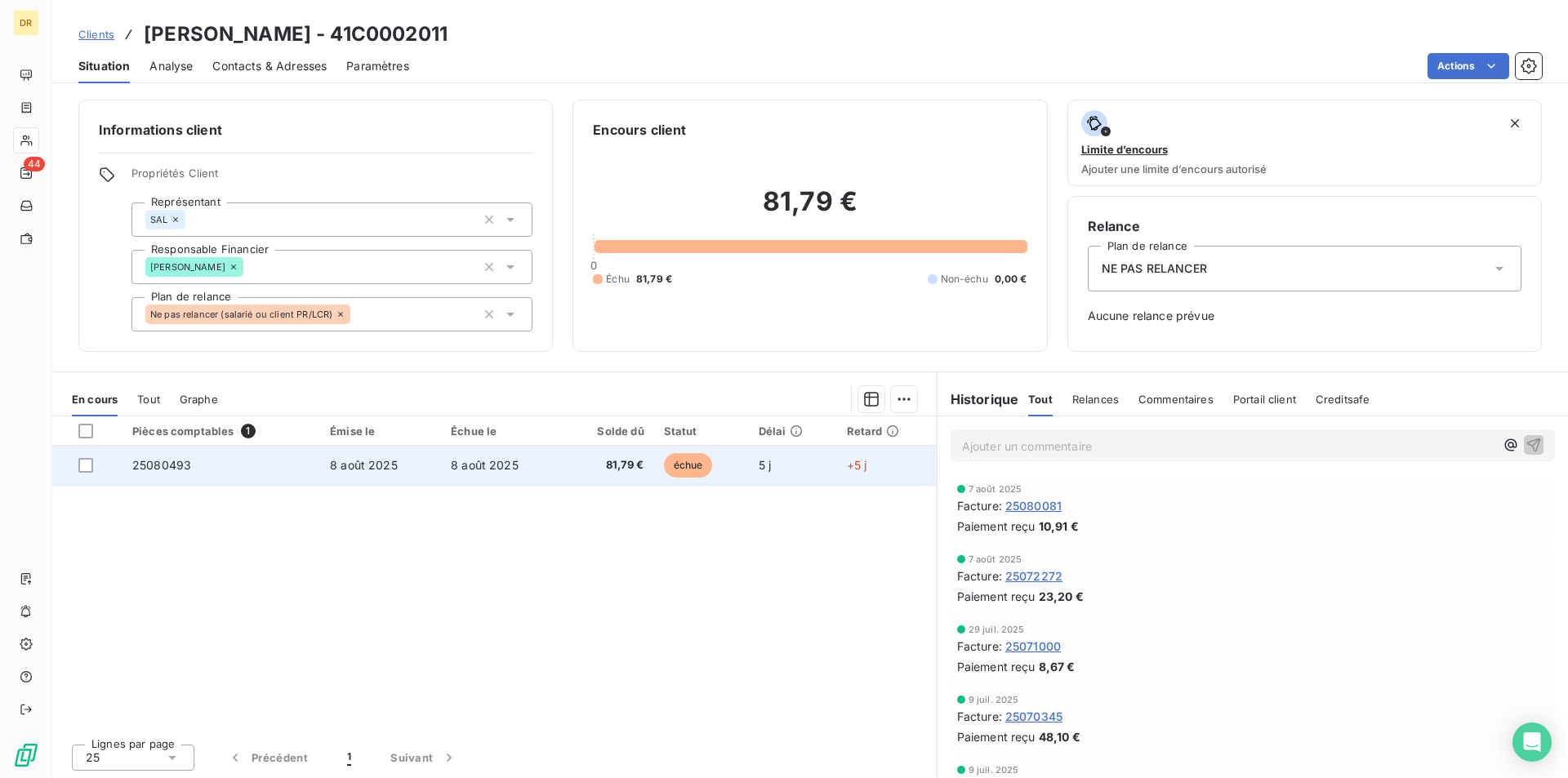
click at [406, 473] on td "8 août 2025" at bounding box center [381, 465] width 121 height 39
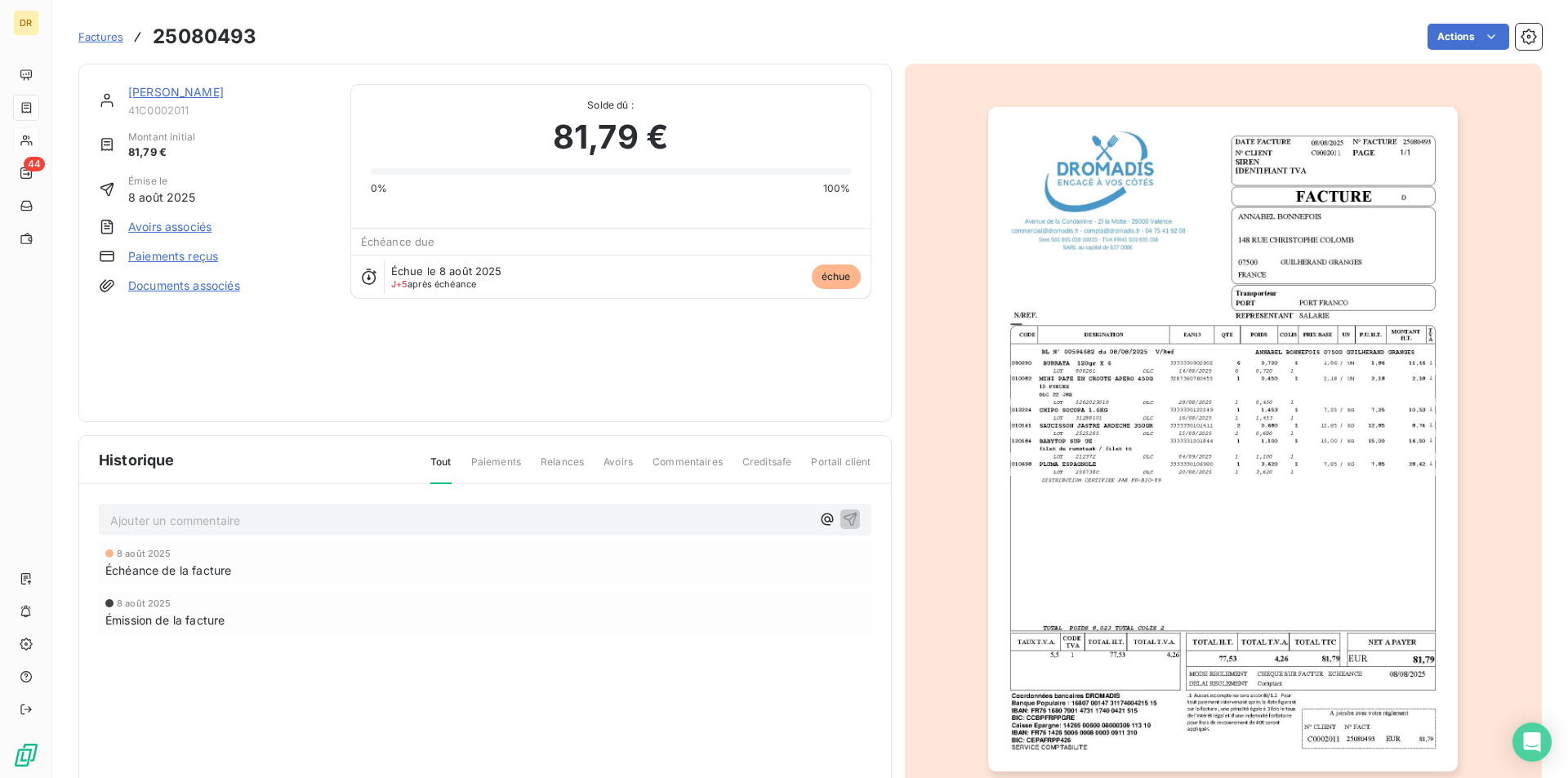
click at [1219, 413] on img "button" at bounding box center [1222, 439] width 470 height 664
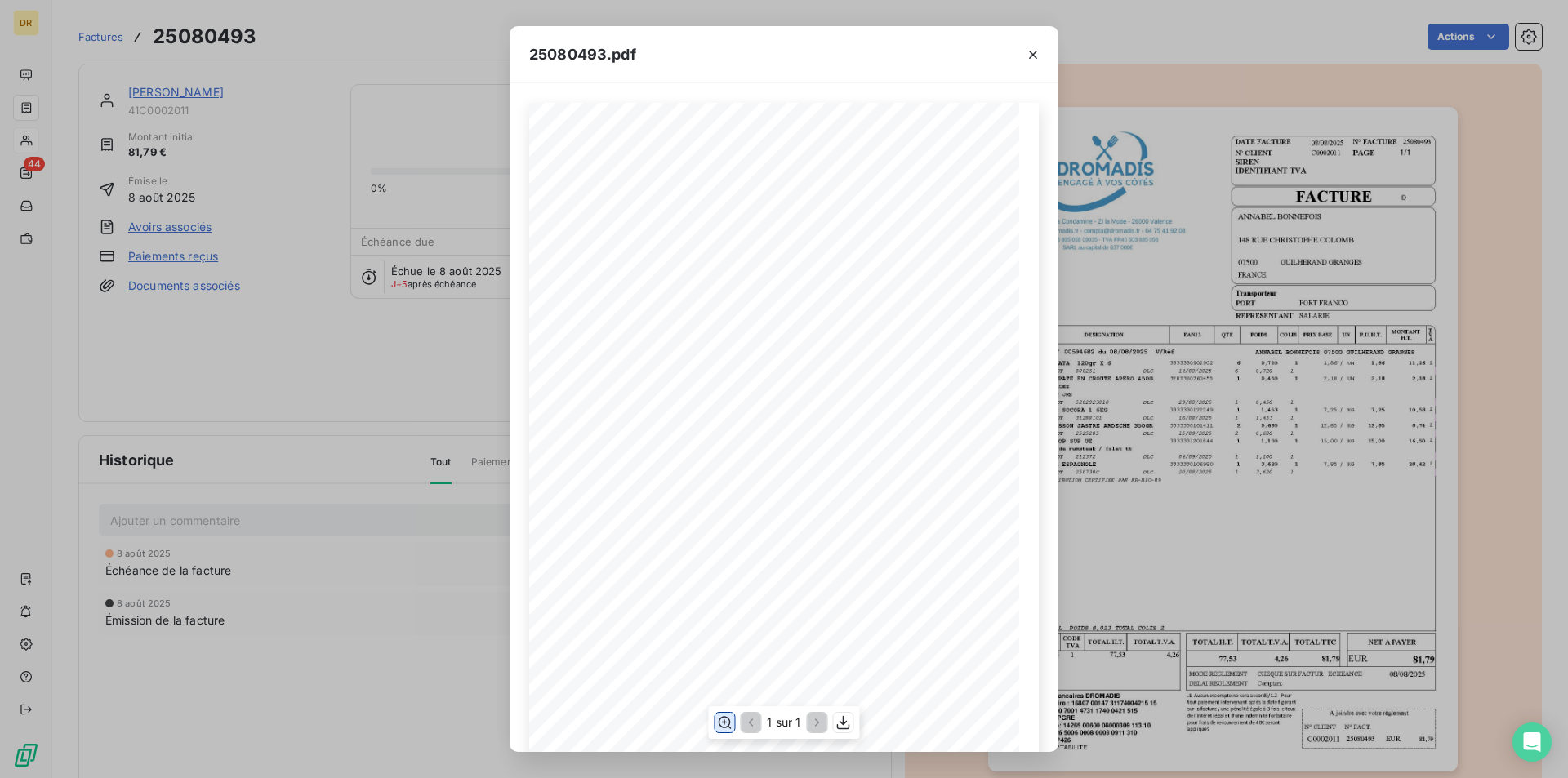
click at [733, 729] on button "button" at bounding box center [724, 723] width 19 height 19
click at [719, 725] on icon "button" at bounding box center [725, 723] width 13 height 13
click at [1036, 56] on icon "button" at bounding box center [1033, 54] width 16 height 16
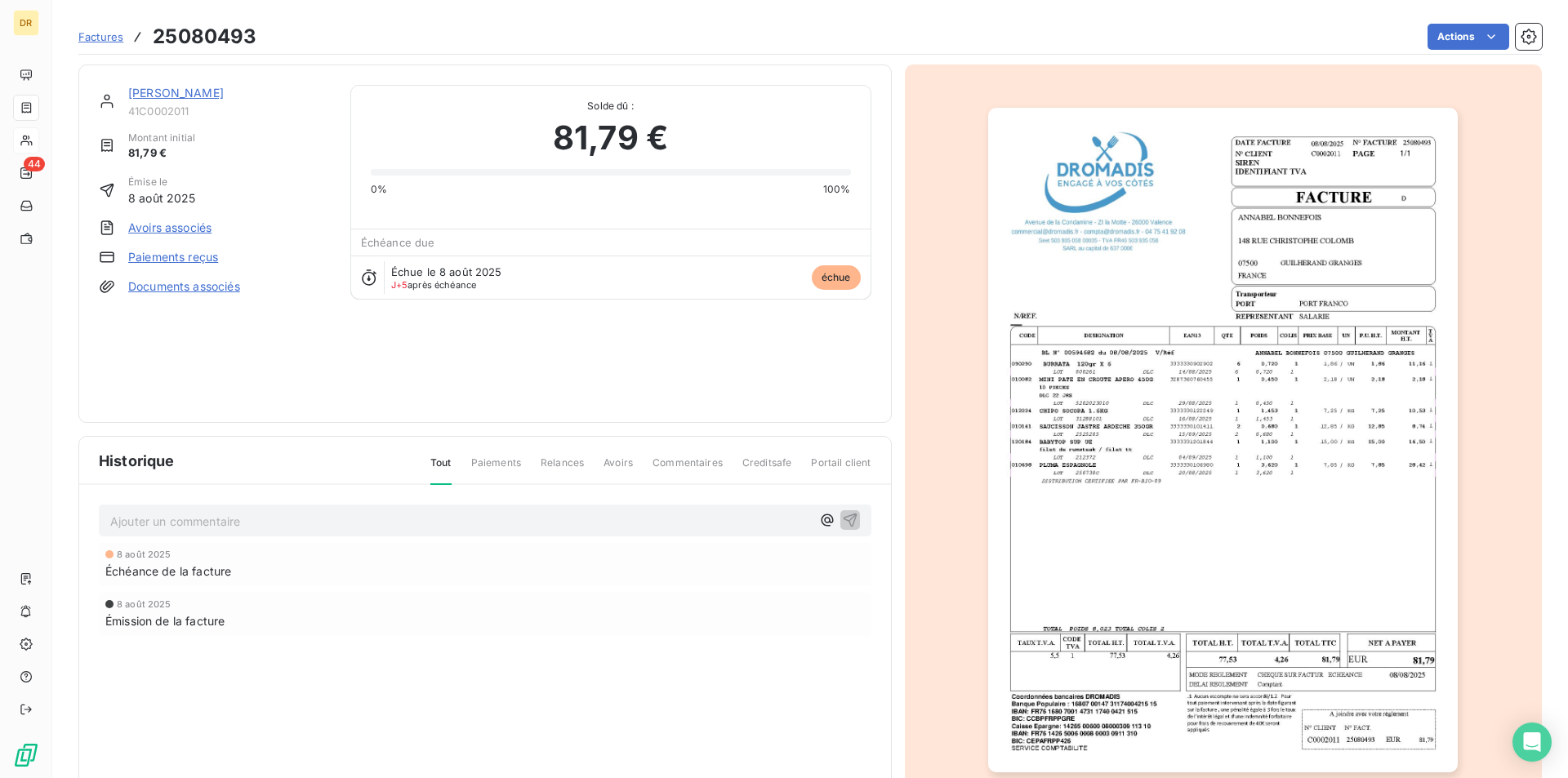
scroll to position [64, 0]
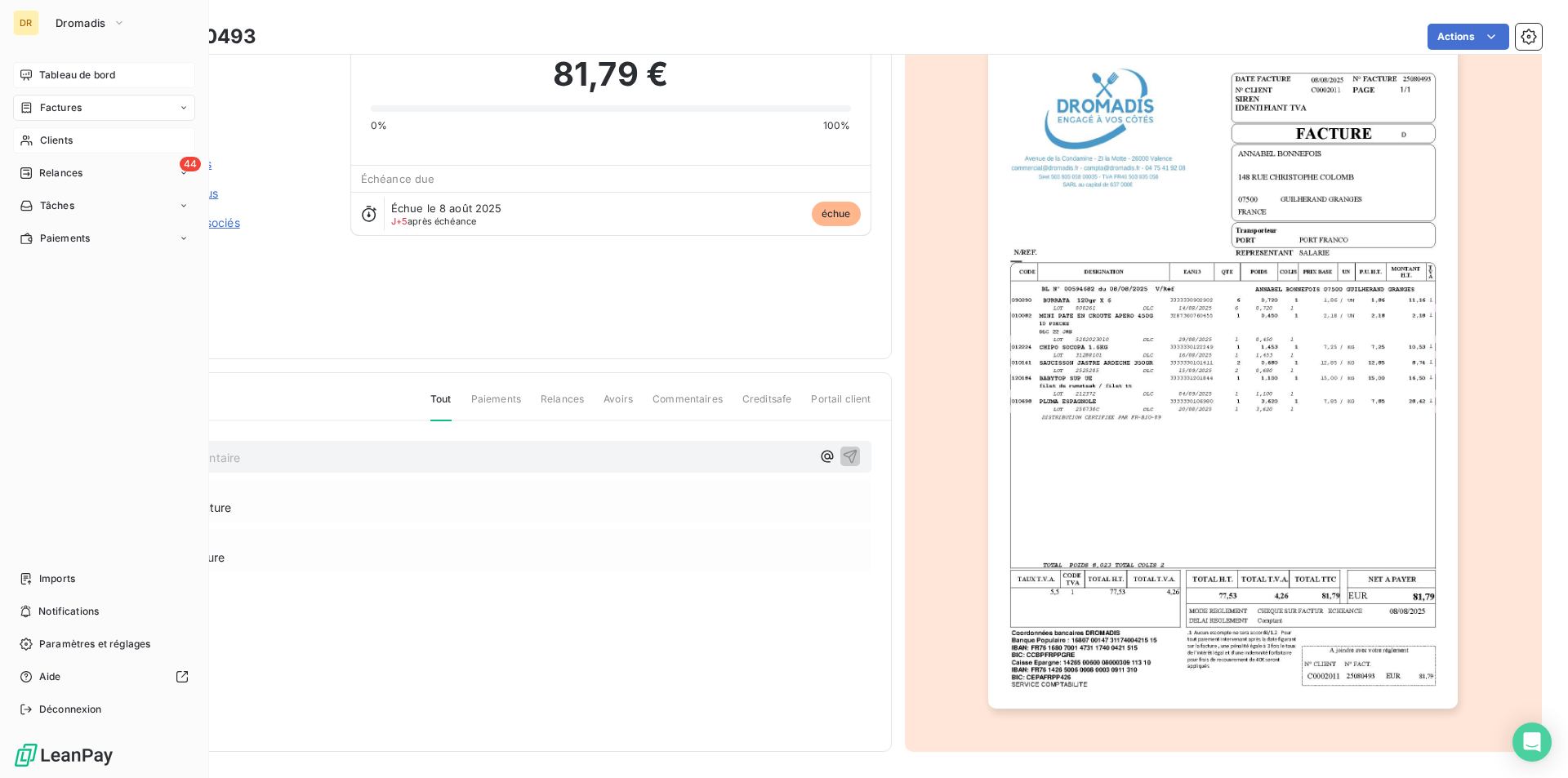
click at [40, 73] on span "Tableau de bord" at bounding box center [77, 74] width 76 height 14
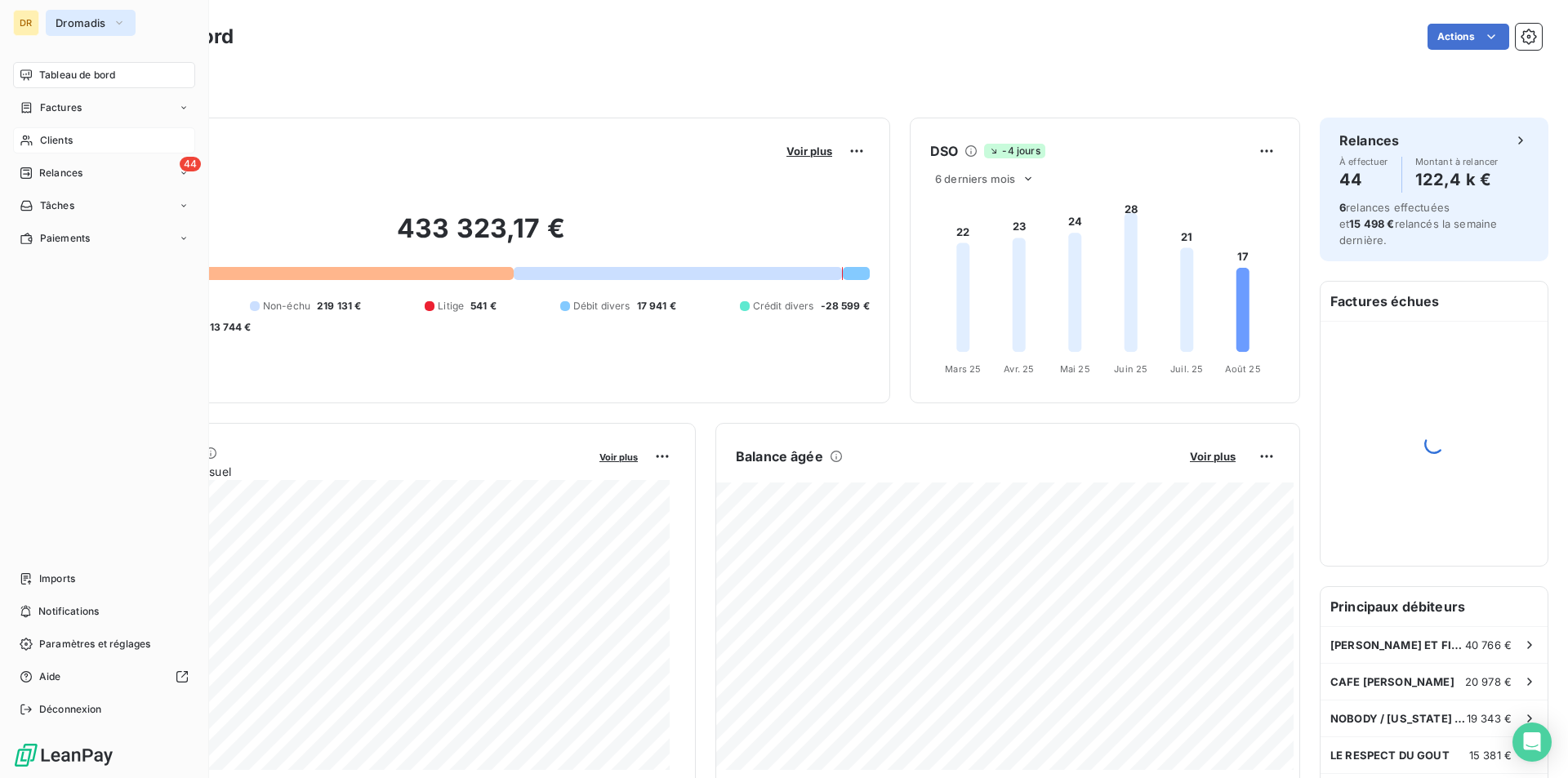
click at [72, 15] on button "Dromadis" at bounding box center [90, 22] width 90 height 26
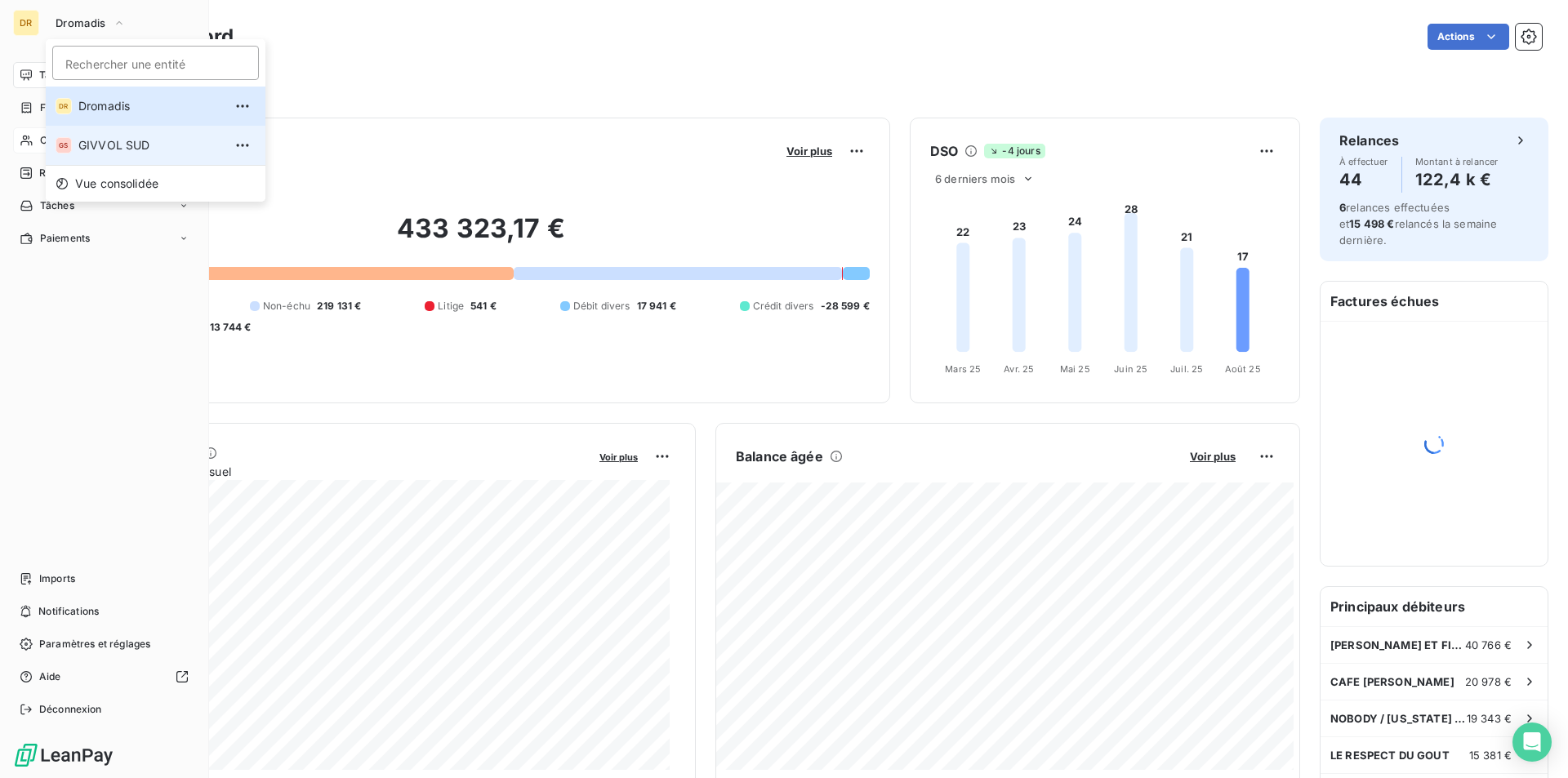
click at [85, 148] on span "GIVVOL SUD" at bounding box center [150, 145] width 144 height 16
